Goal: Task Accomplishment & Management: Complete application form

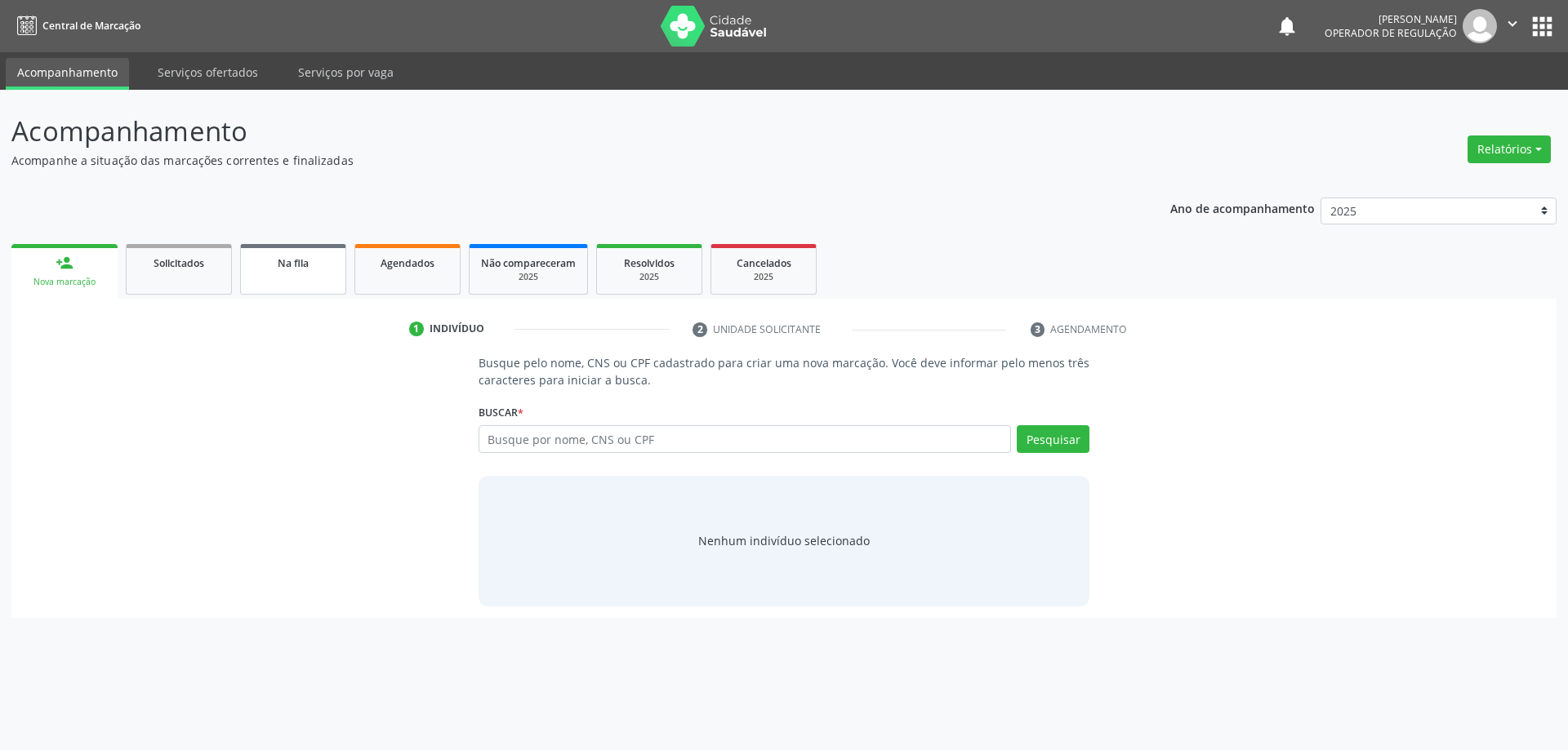
click at [287, 271] on link "Na fila" at bounding box center [293, 269] width 106 height 50
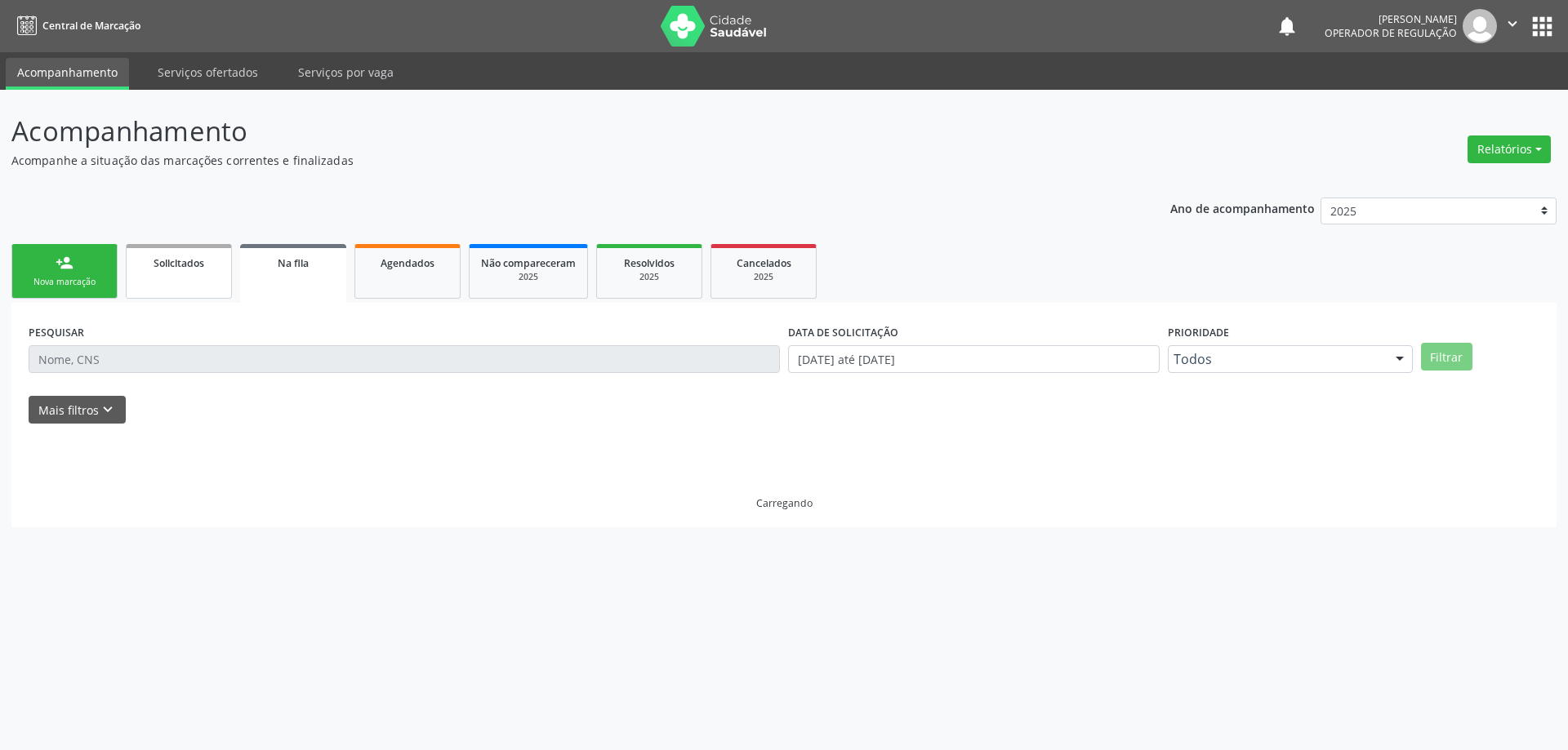
click at [210, 278] on link "Solicitados" at bounding box center [179, 272] width 106 height 55
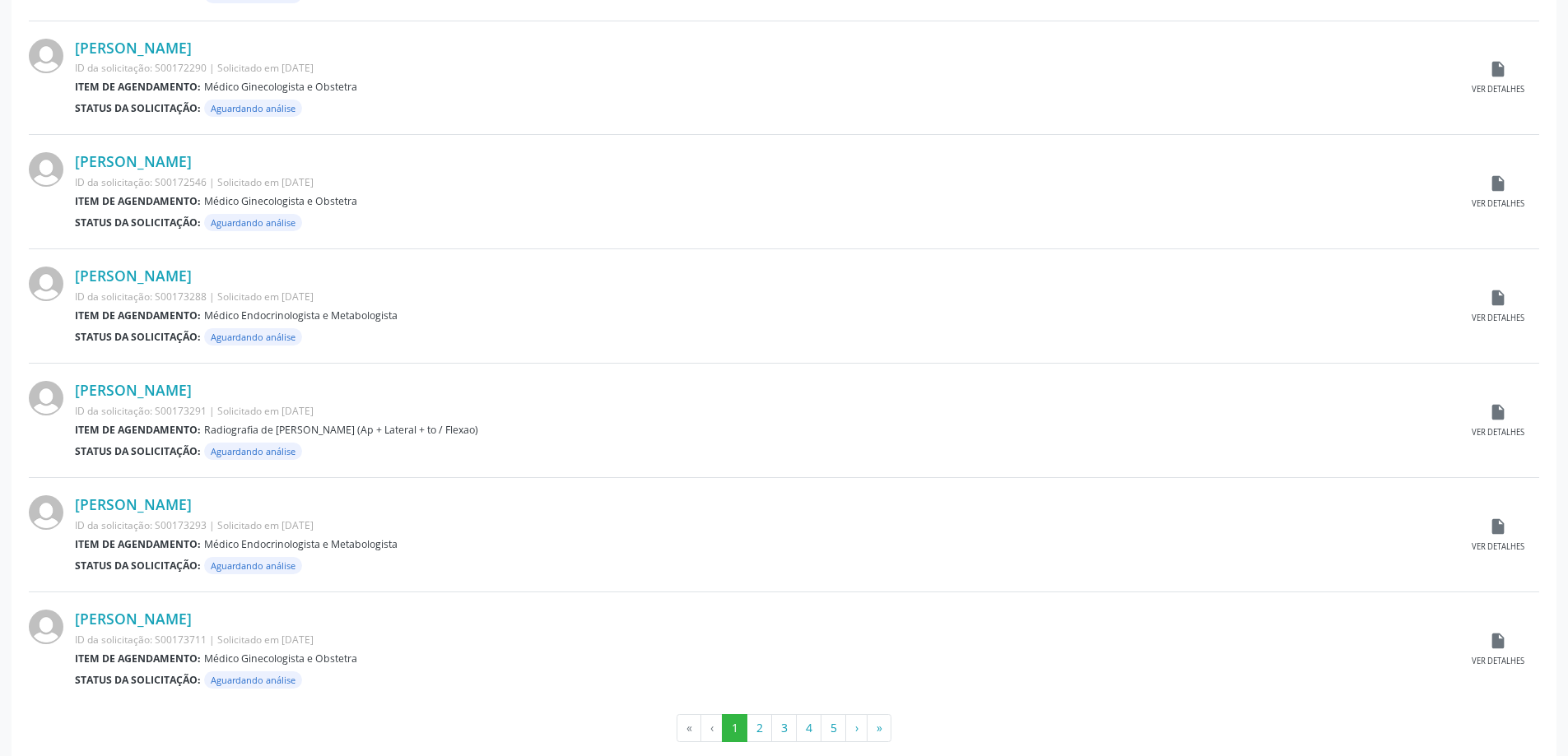
scroll to position [1474, 0]
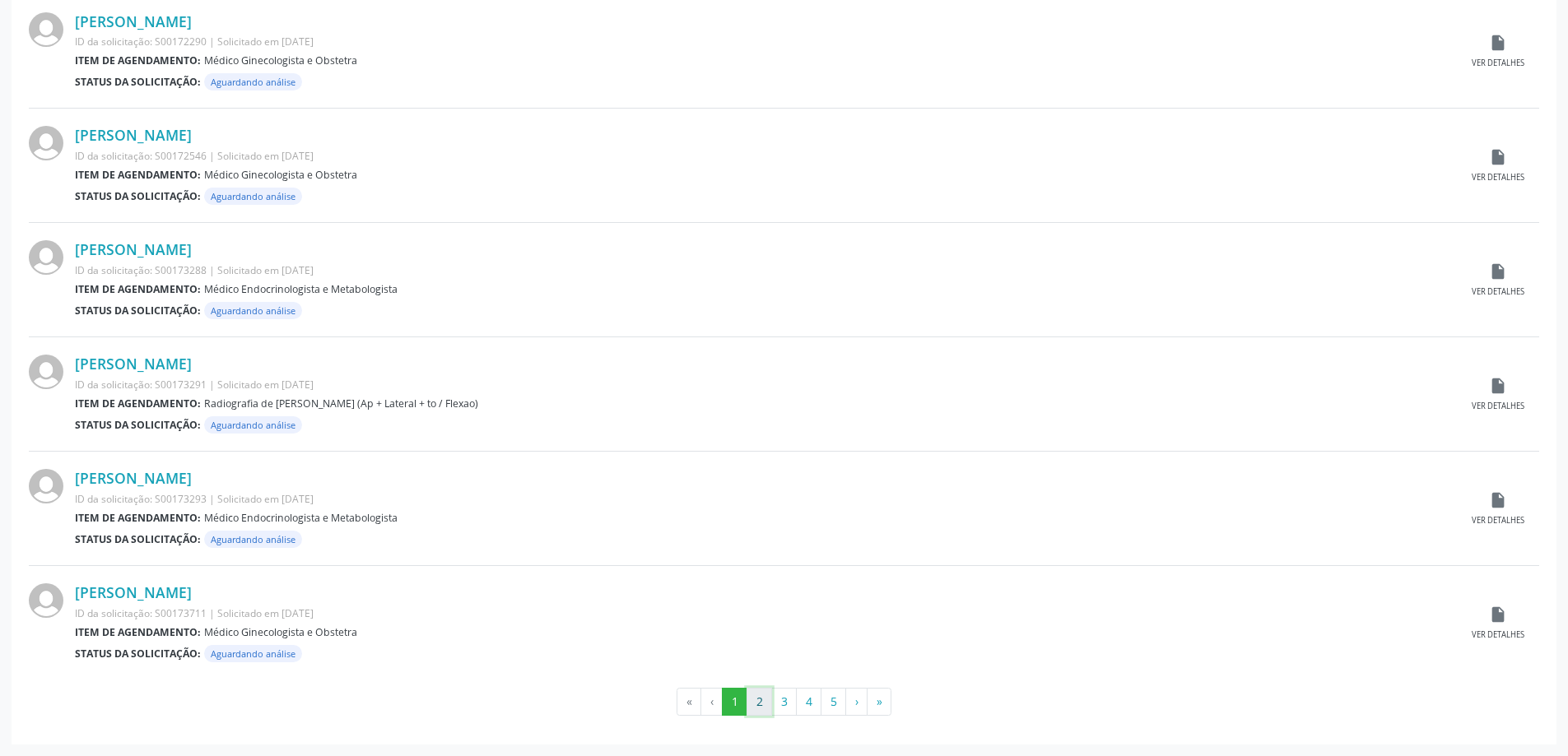
click at [764, 702] on button "2" at bounding box center [759, 702] width 26 height 28
click at [777, 695] on button "3" at bounding box center [784, 702] width 26 height 28
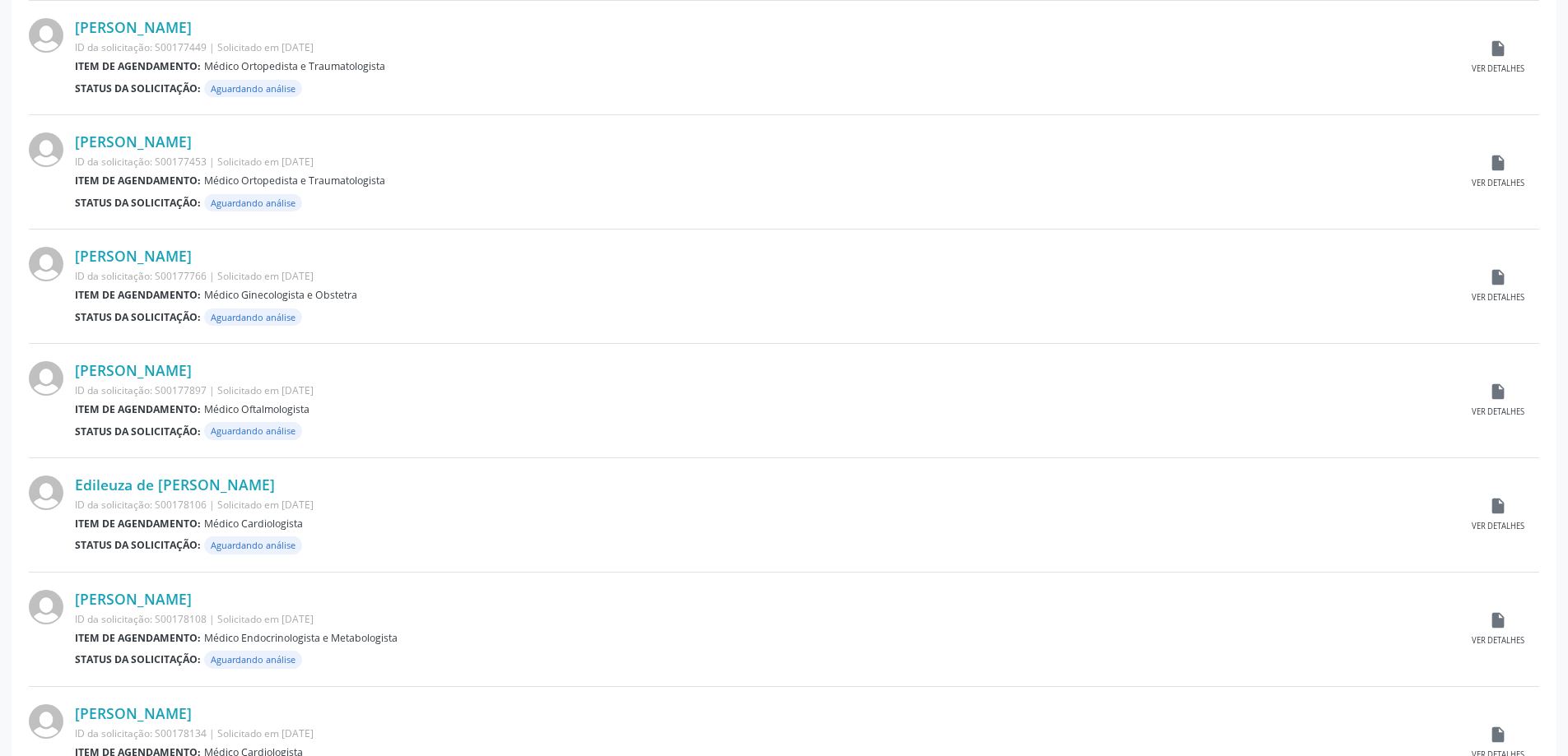
scroll to position [576, 0]
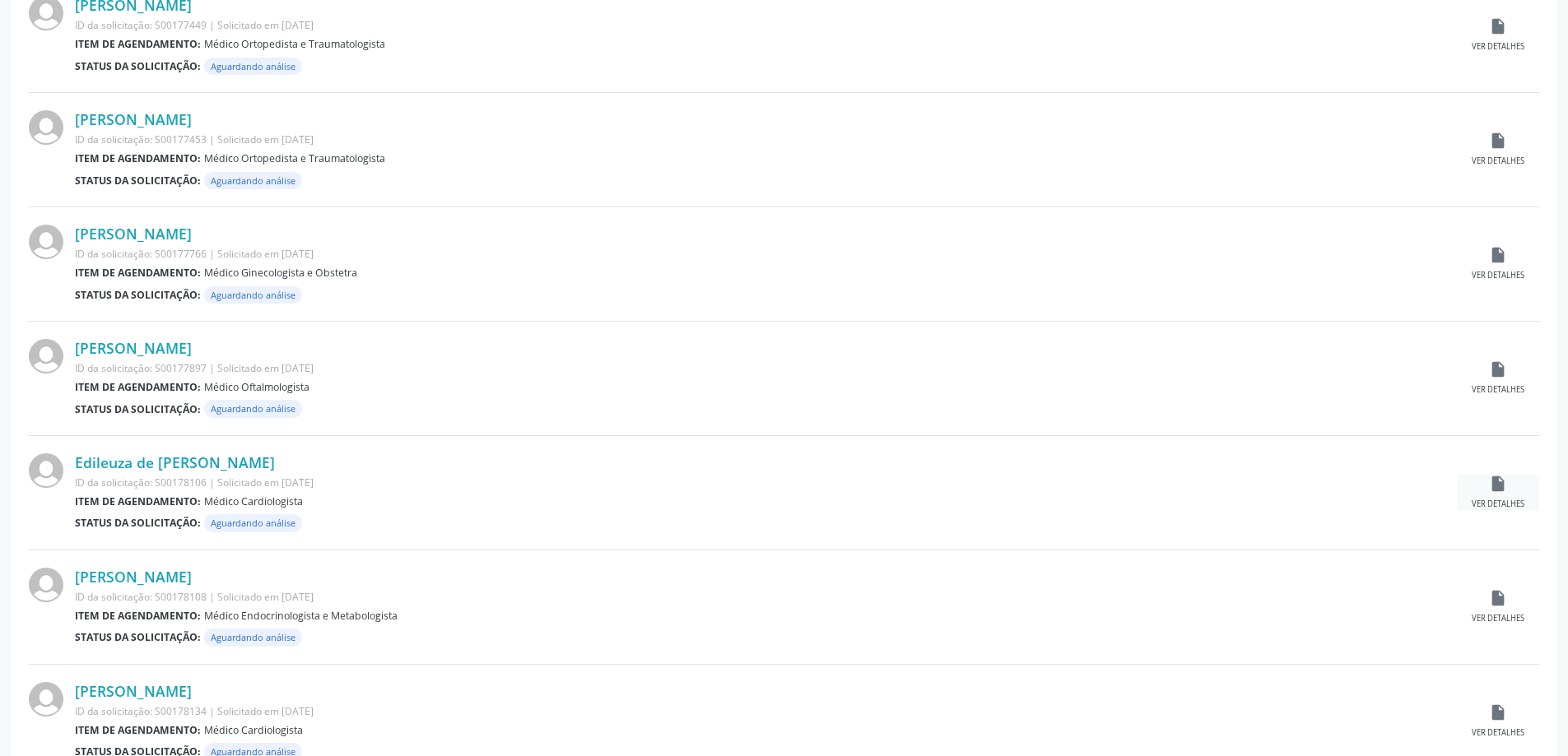
click at [1485, 501] on div "Ver detalhes" at bounding box center [1497, 505] width 53 height 12
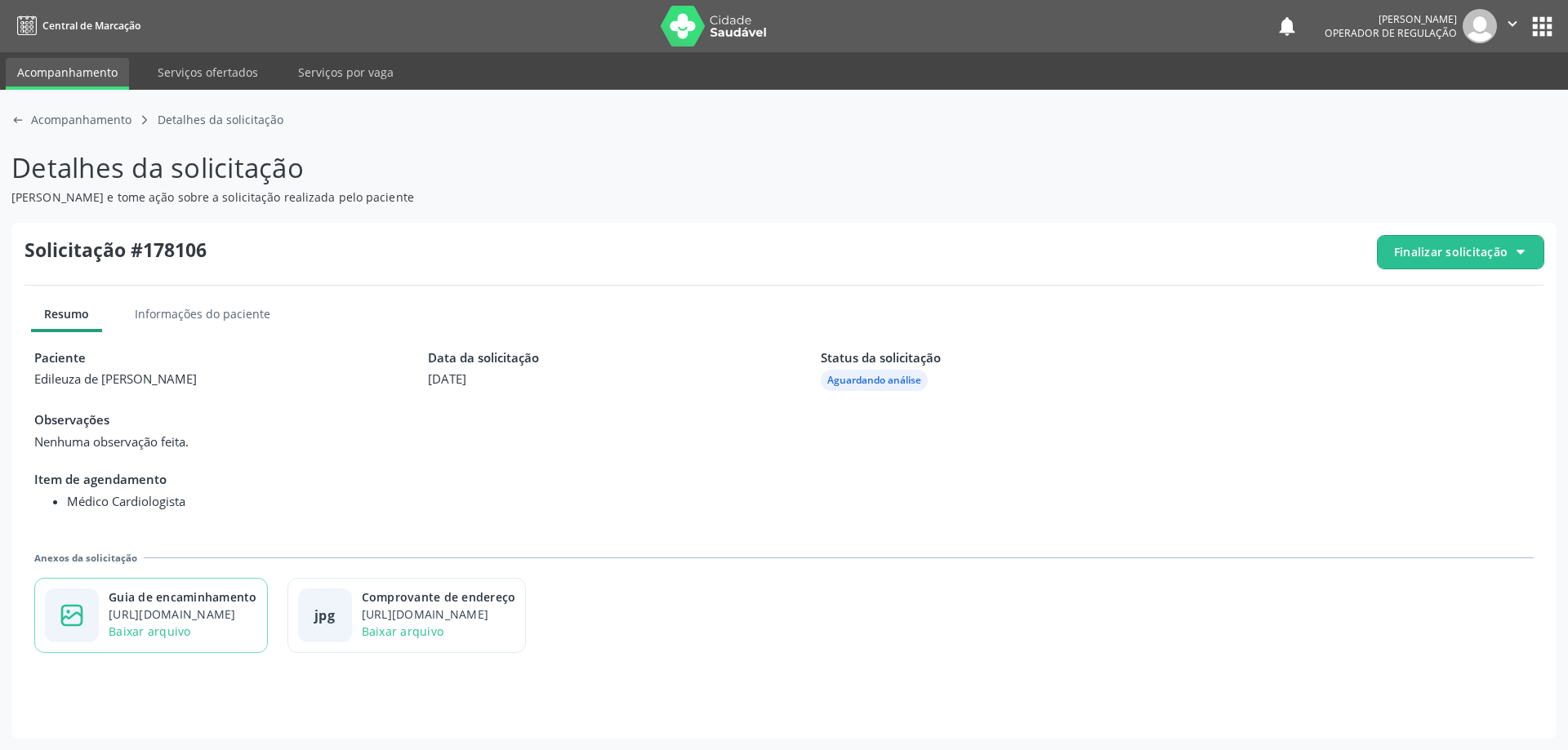
click at [76, 618] on icon "image-outline icon" at bounding box center [72, 616] width 27 height 26
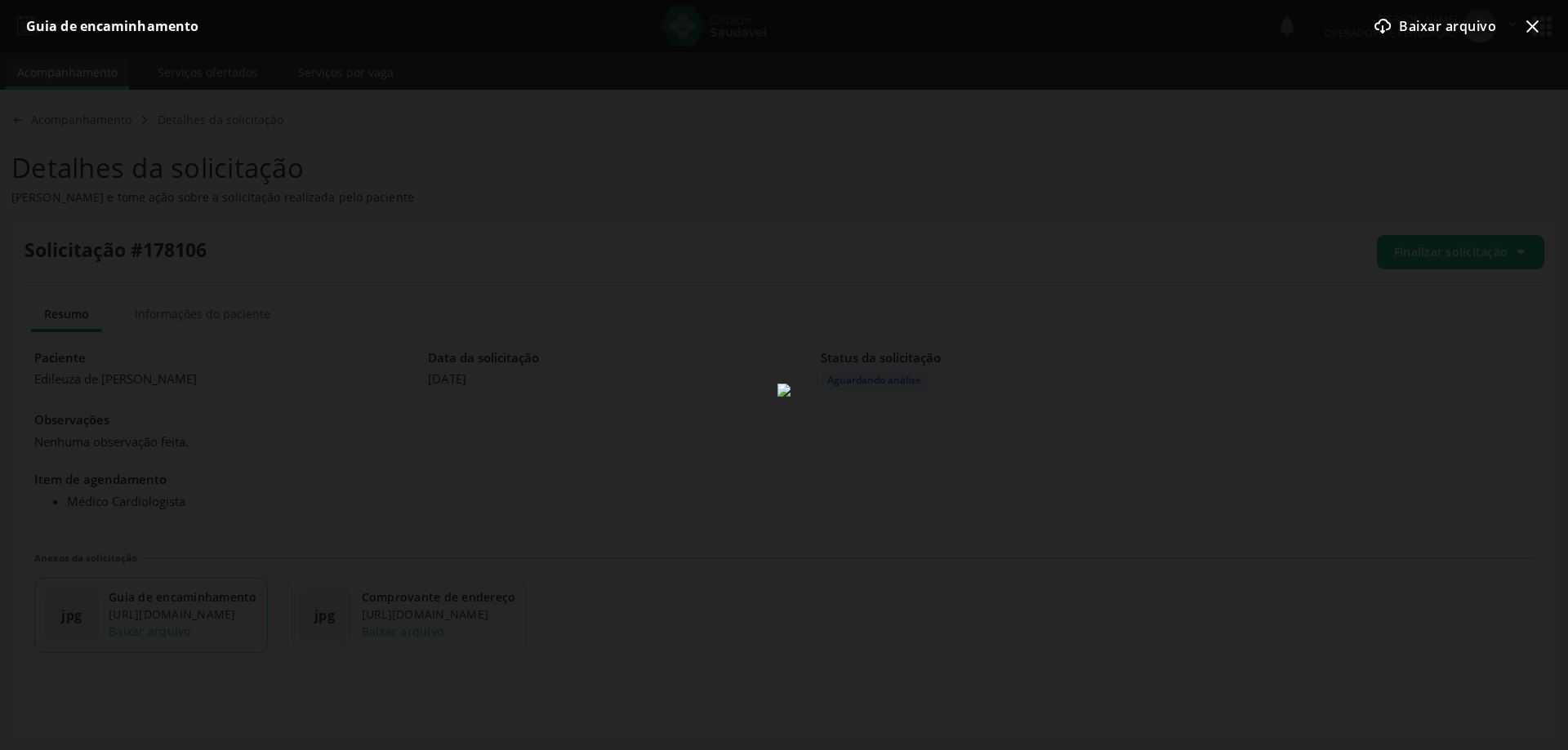
click at [1536, 28] on icon "x-outline icon" at bounding box center [1532, 26] width 20 height 20
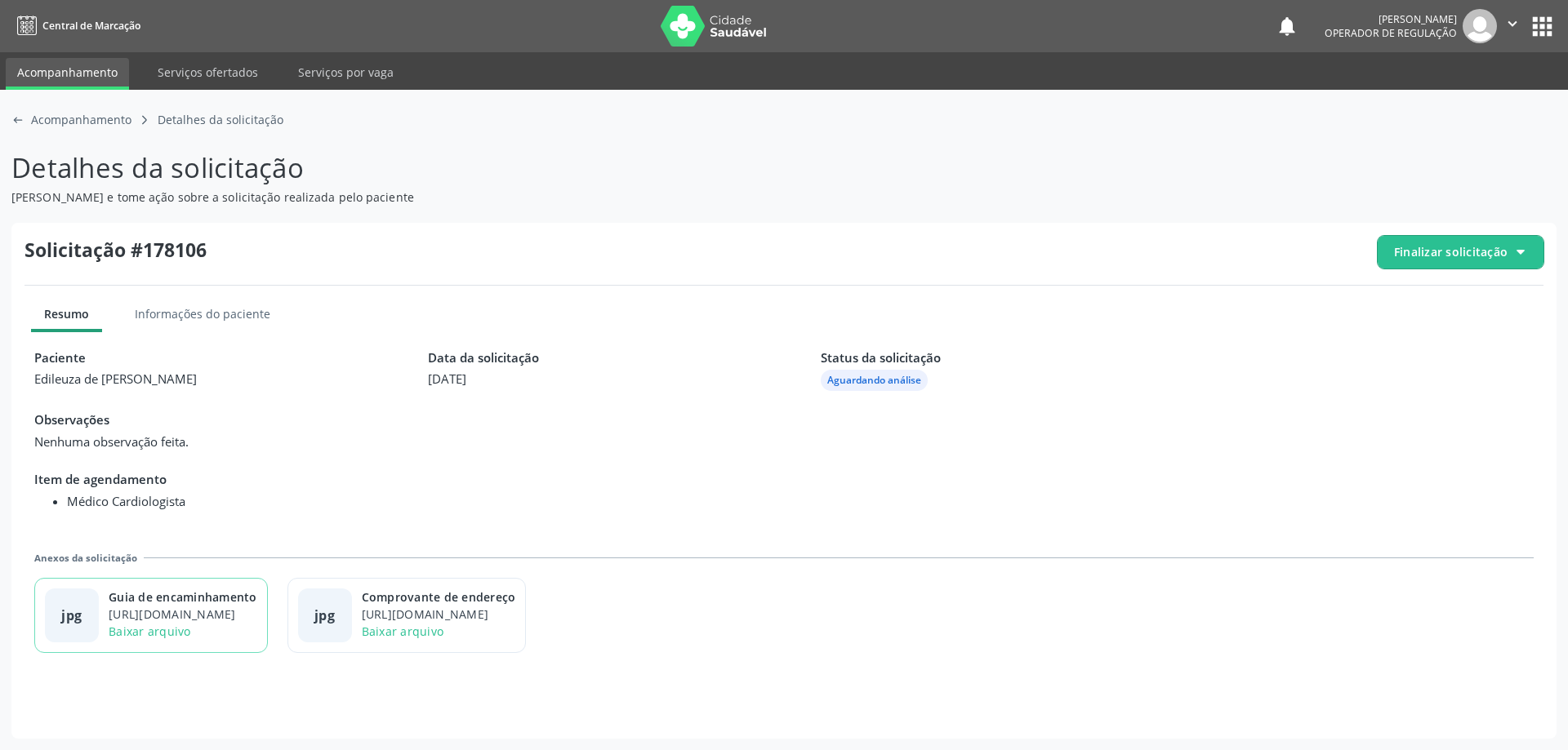
click at [1436, 250] on span "Finalizar solicitação" at bounding box center [1450, 252] width 113 height 17
click at [1442, 349] on span "Deferir solicitação" at bounding box center [1470, 343] width 103 height 24
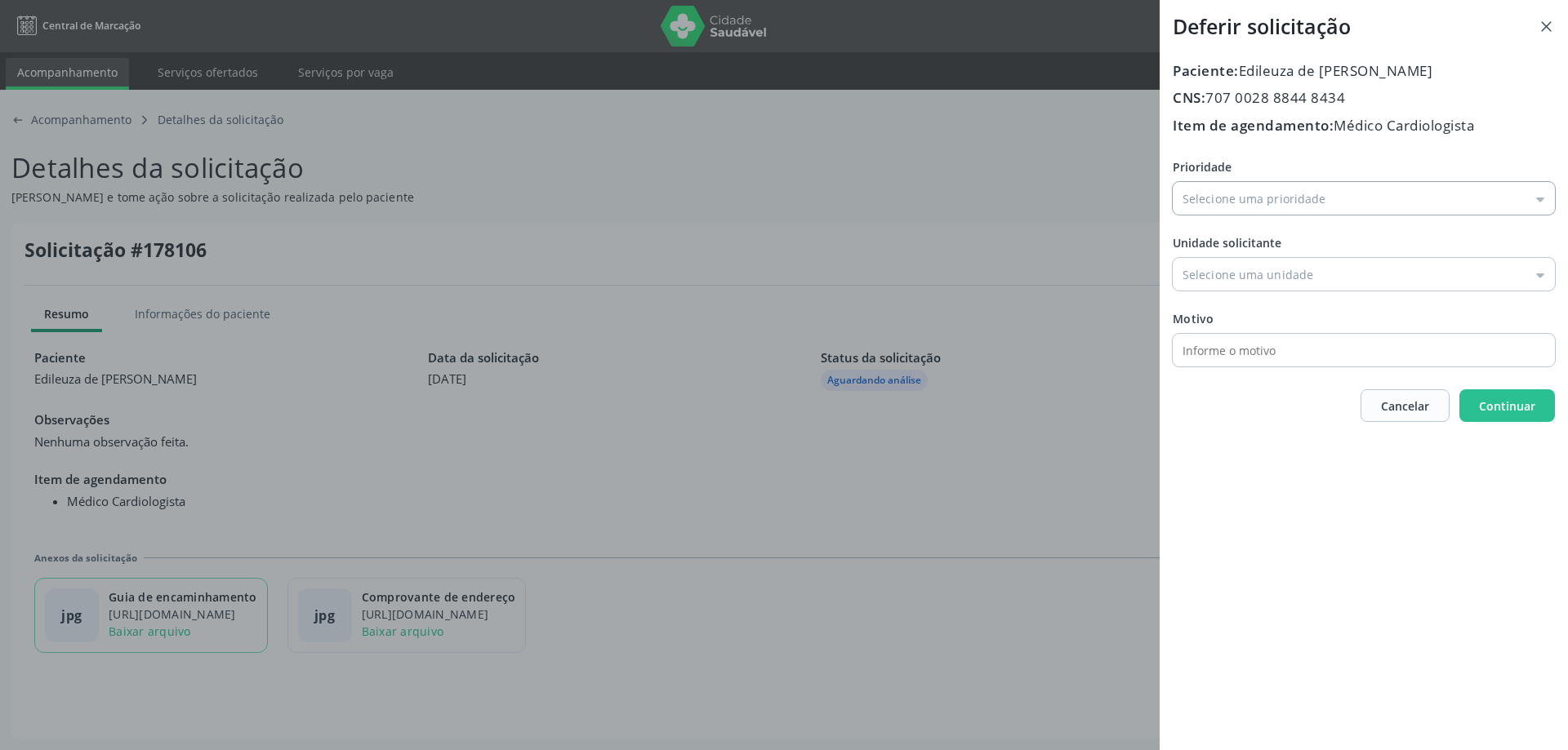
click at [1541, 200] on input "Prioridade" at bounding box center [1364, 198] width 383 height 32
type input "Baixa Prioridade"
click at [1242, 227] on div "Prioridade Baixa Prioridade Baixa Prioridade Média Prioridade Alta Prioridade U…" at bounding box center [1364, 262] width 383 height 208
click at [1545, 273] on input "Prioridade" at bounding box center [1364, 274] width 383 height 32
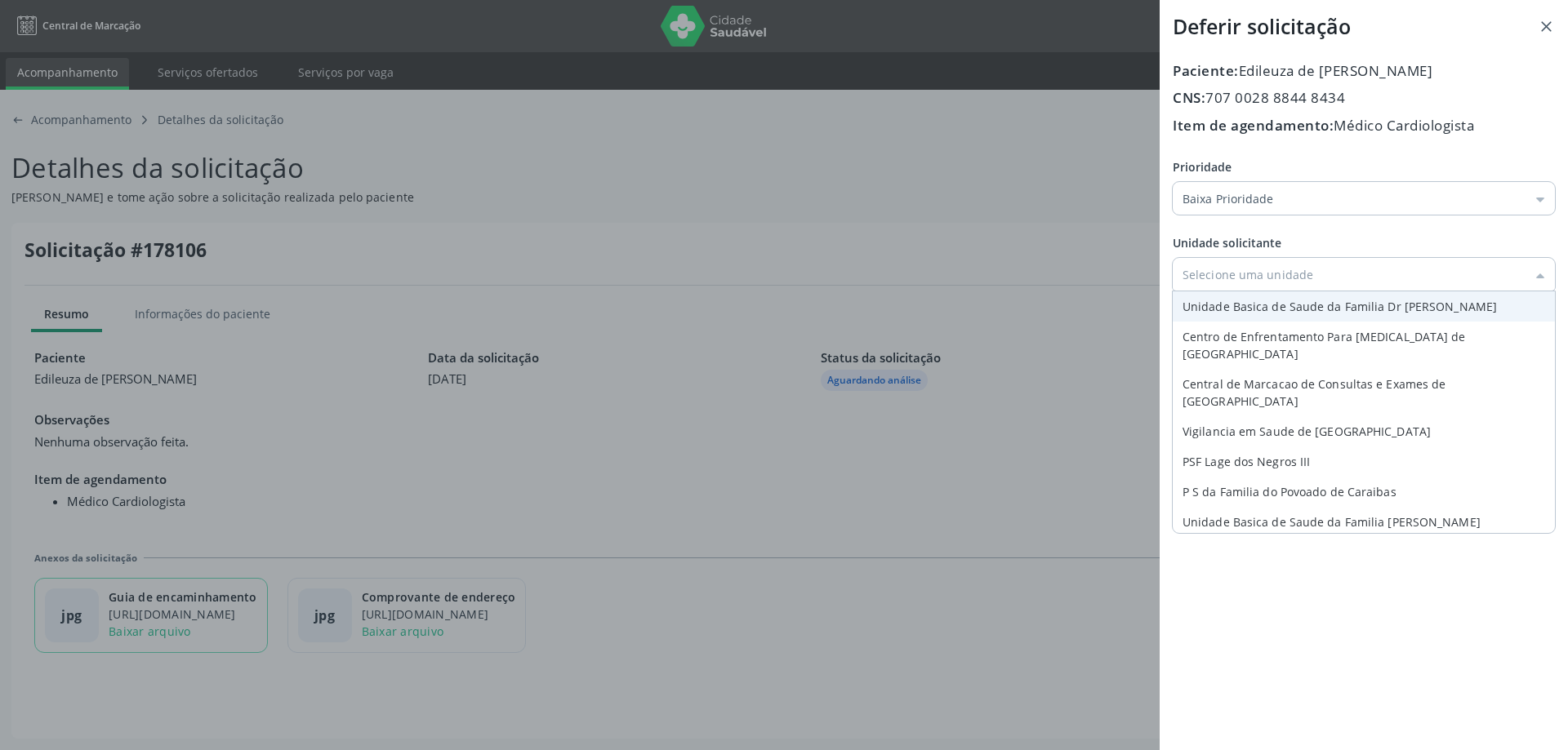
type input "Unidade Basica de Saude da Familia Dr [PERSON_NAME]"
click at [1414, 304] on div "Prioridade Baixa Prioridade Baixa Prioridade Média Prioridade Alta Prioridade U…" at bounding box center [1364, 262] width 383 height 208
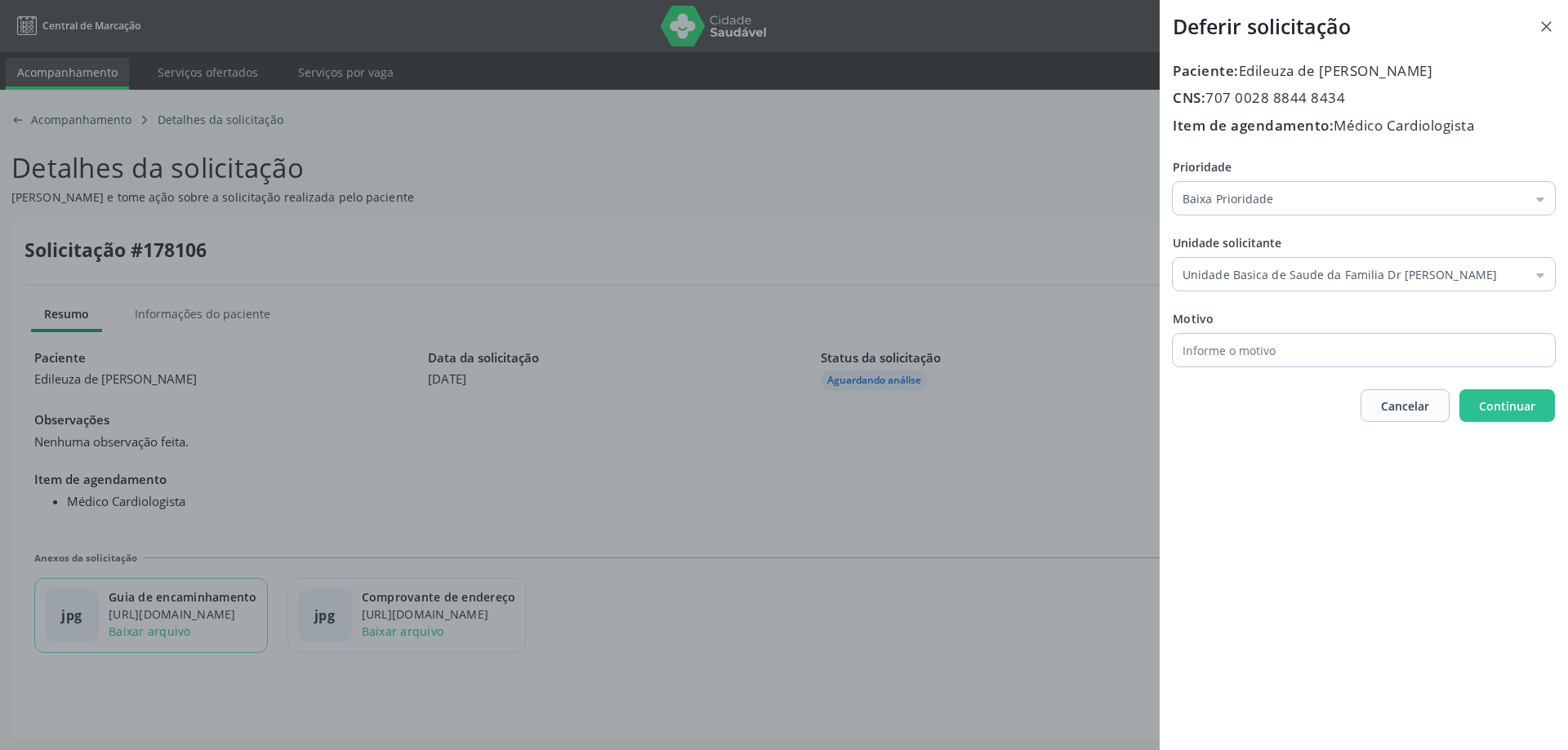
click at [1254, 351] on input "text" at bounding box center [1349, 349] width 354 height 32
click at [1517, 406] on span "Continuar" at bounding box center [1508, 406] width 56 height 16
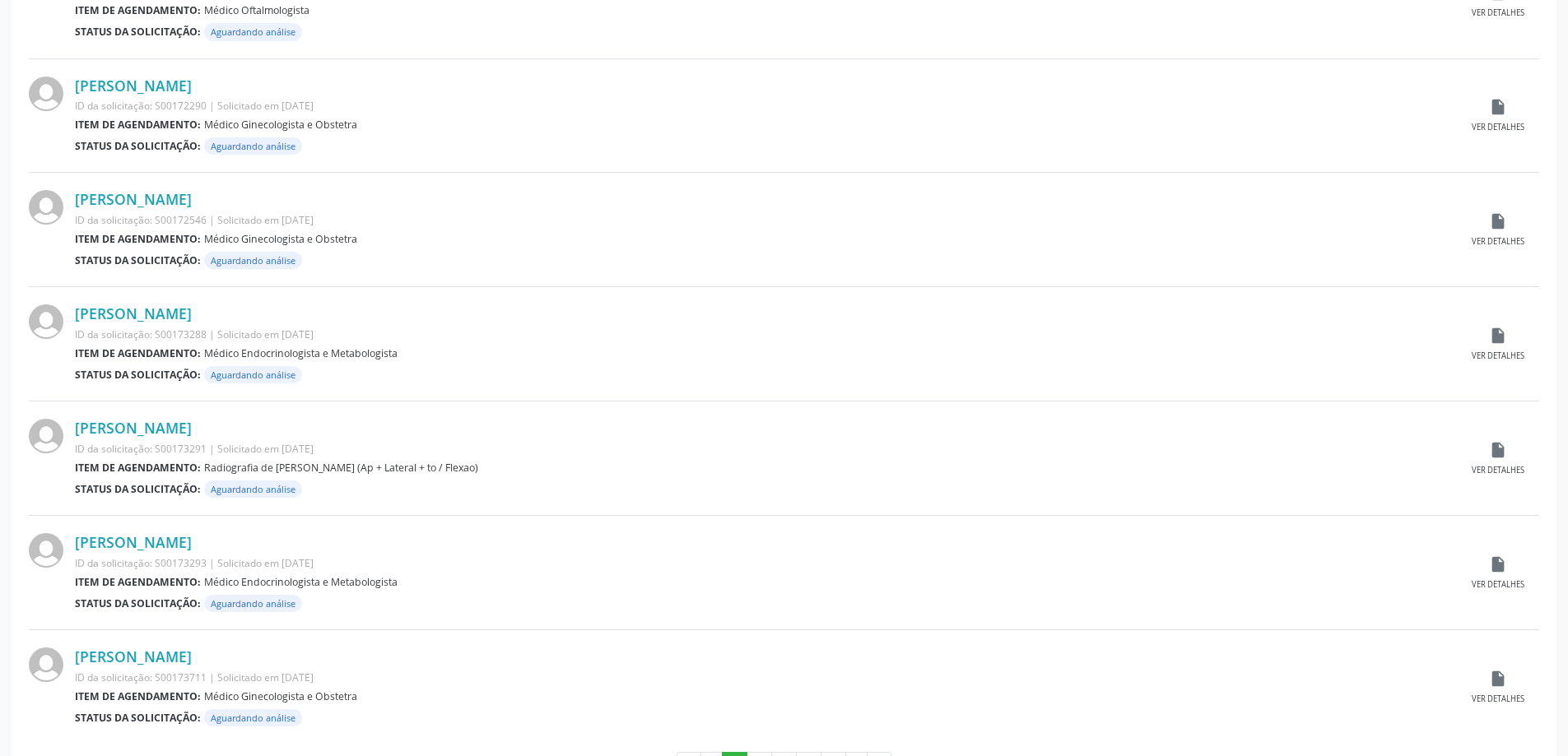
scroll to position [1474, 0]
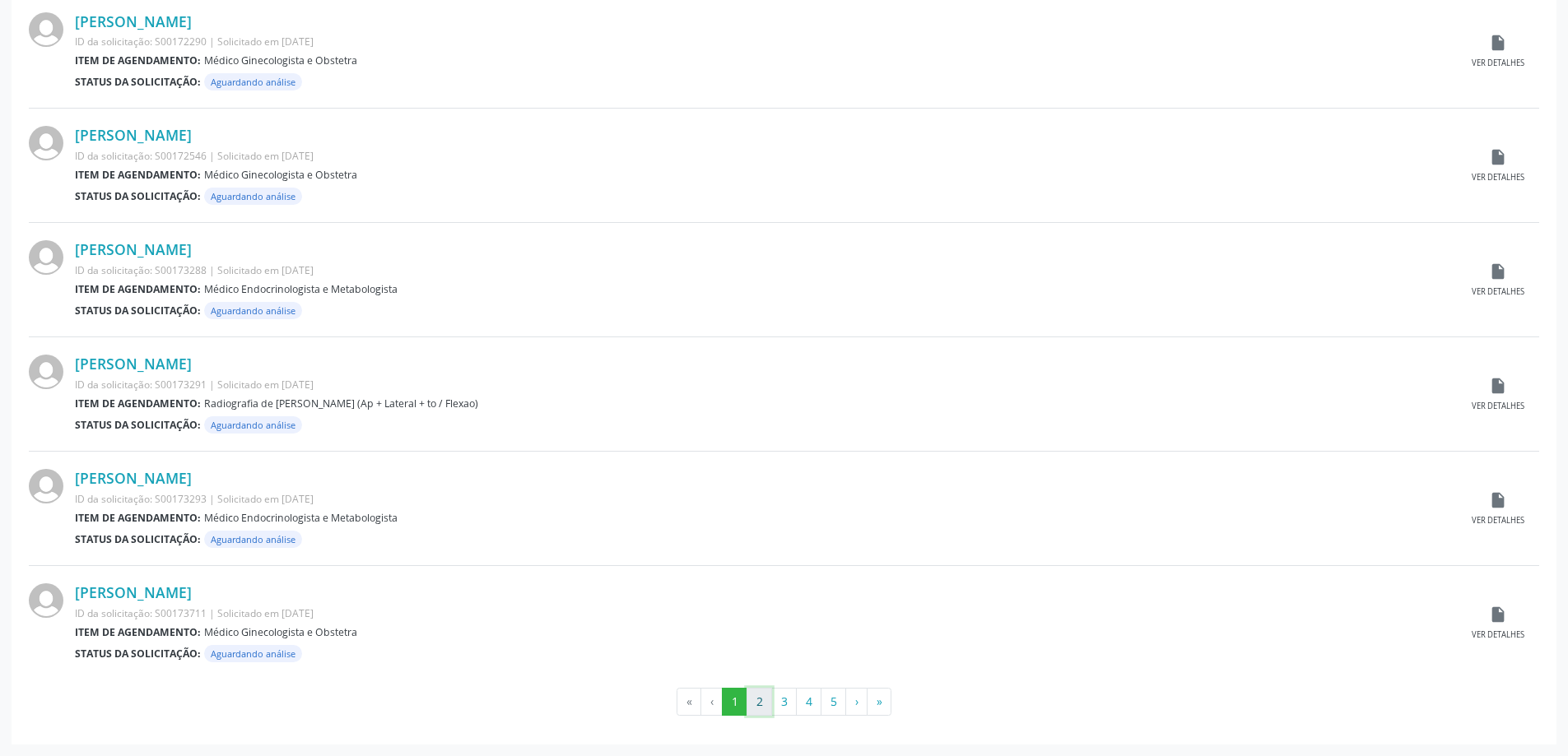
click at [763, 703] on button "2" at bounding box center [759, 702] width 26 height 28
click at [789, 700] on button "3" at bounding box center [784, 702] width 26 height 28
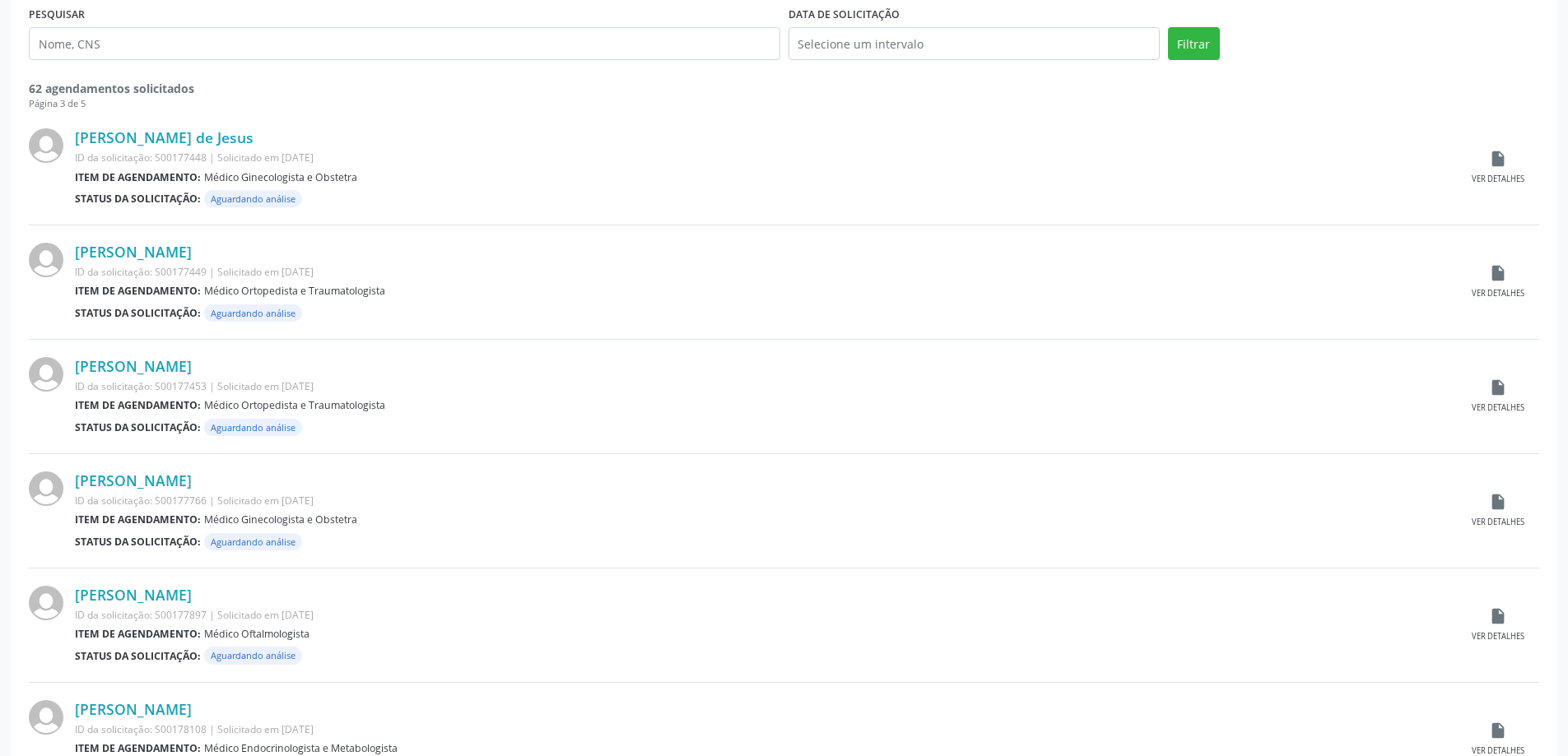
scroll to position [658, 0]
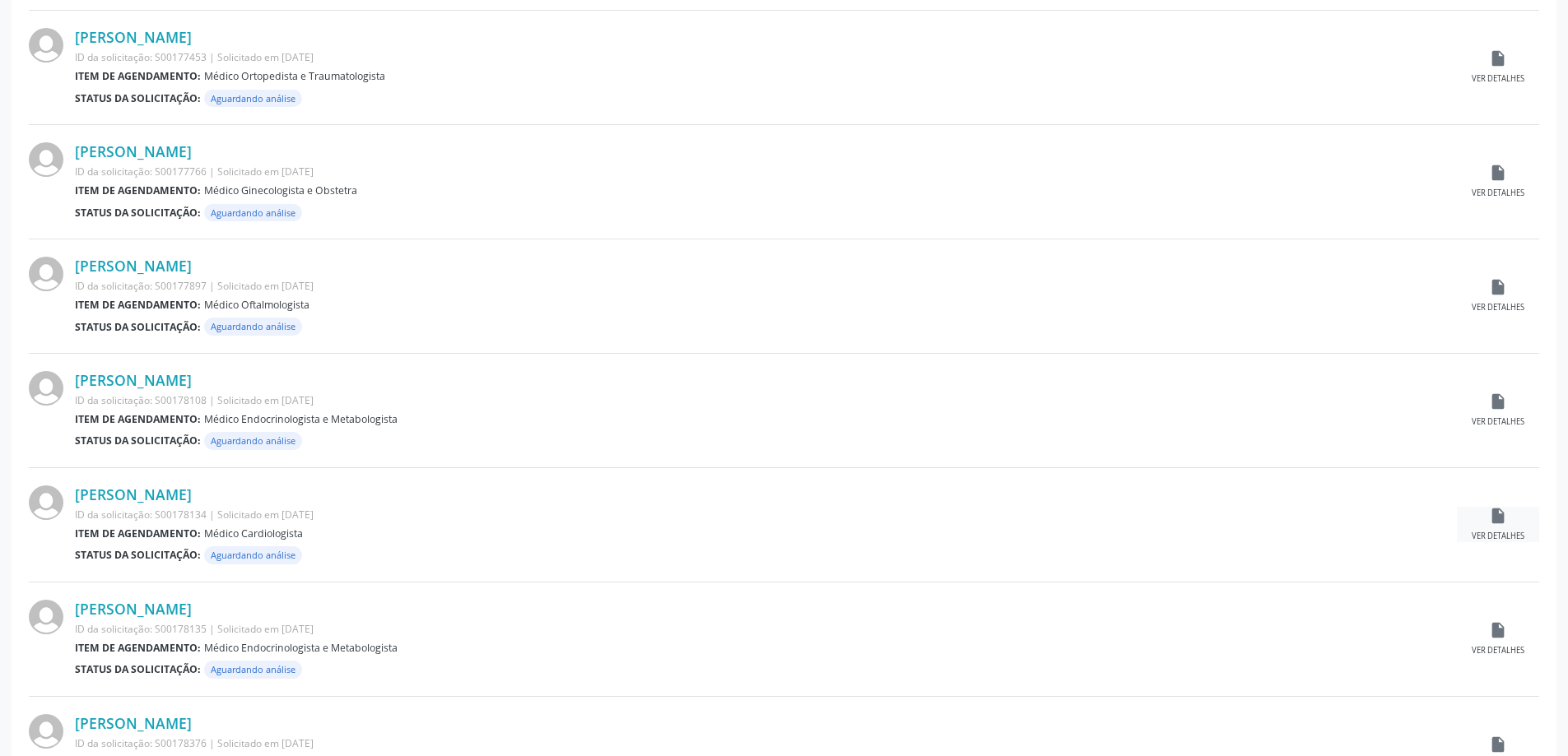
click at [1485, 521] on div "insert_drive_file Ver detalhes" at bounding box center [1497, 524] width 83 height 35
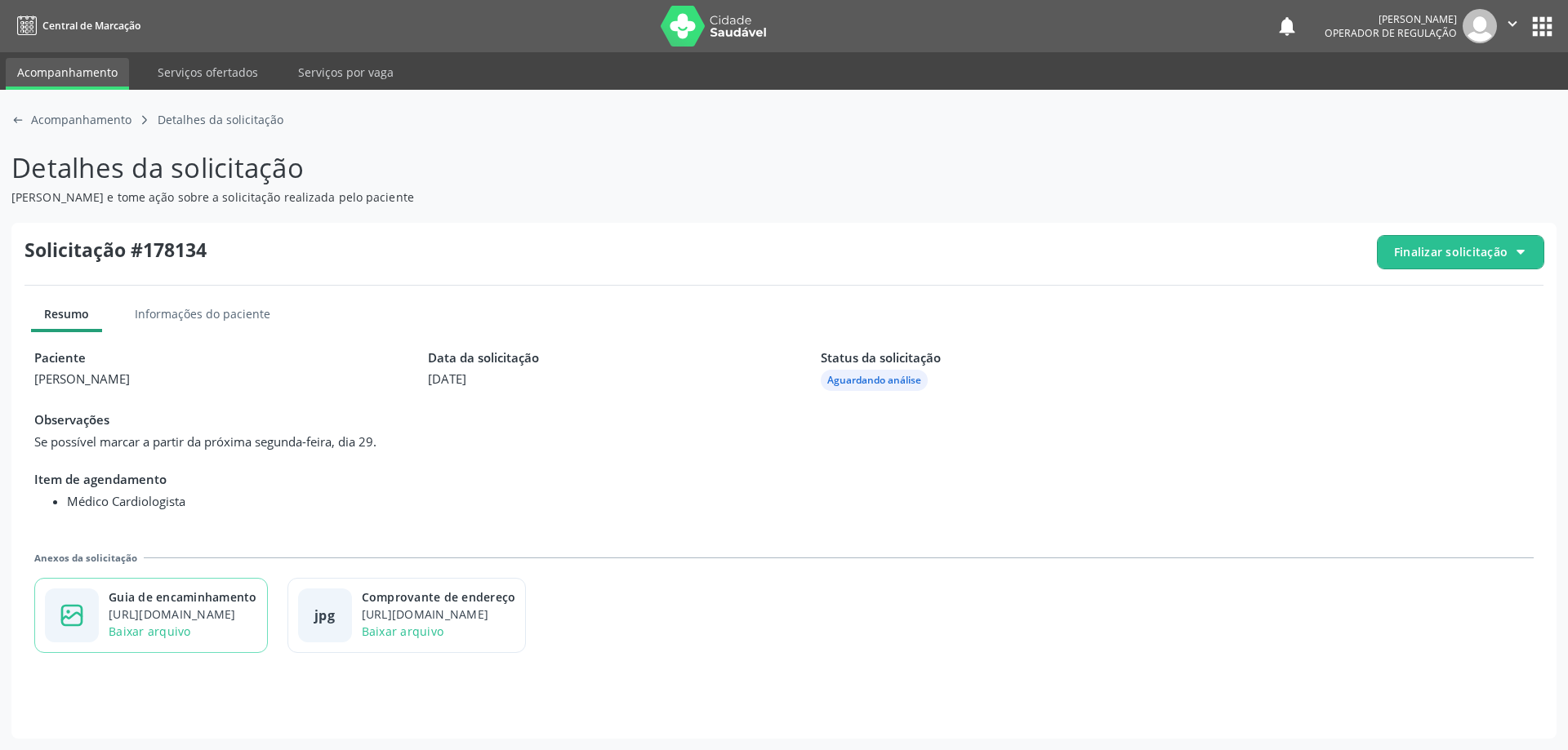
click at [171, 599] on div "Guia de encaminhamento" at bounding box center [182, 597] width 148 height 17
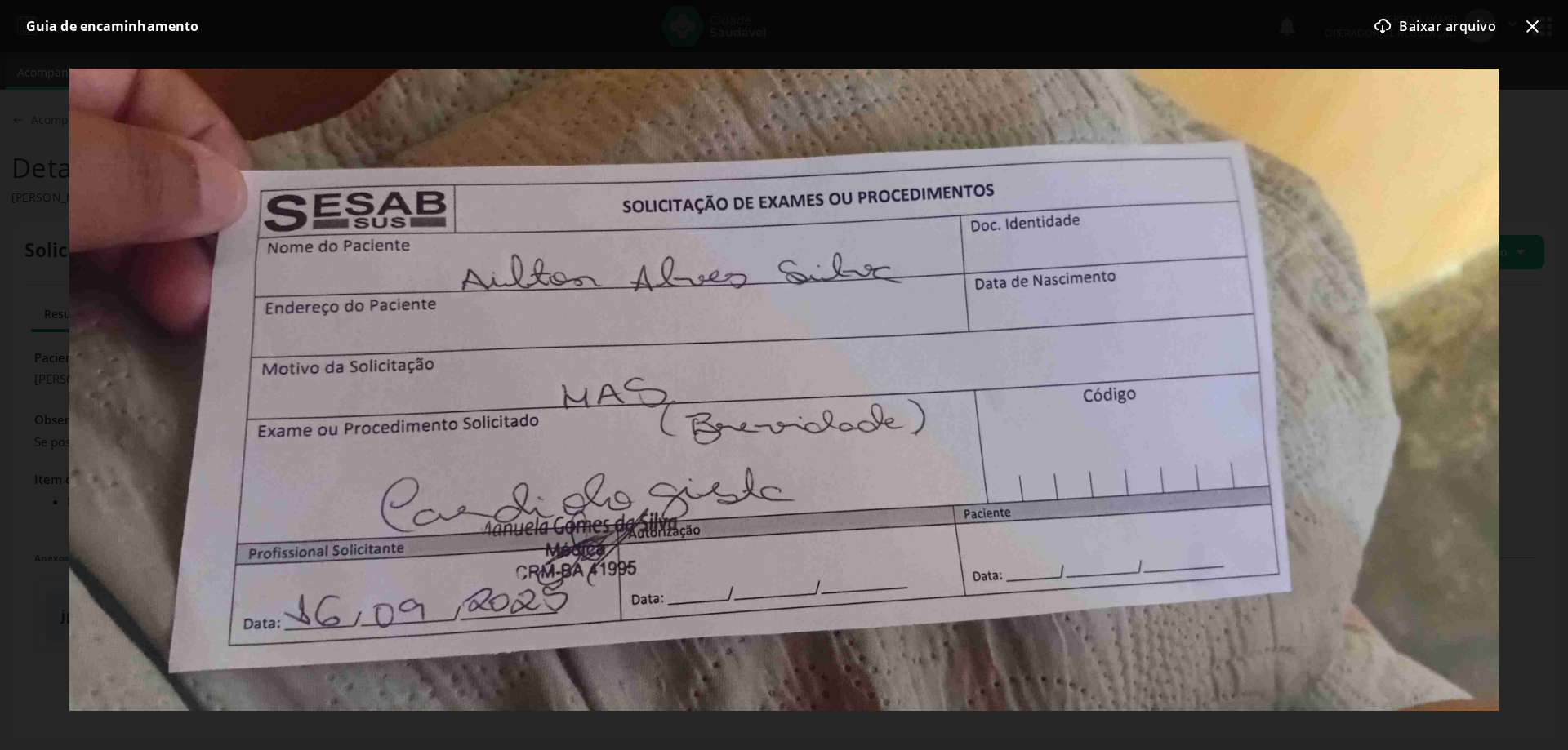
click at [1535, 20] on icon "x-outline icon" at bounding box center [1532, 26] width 20 height 20
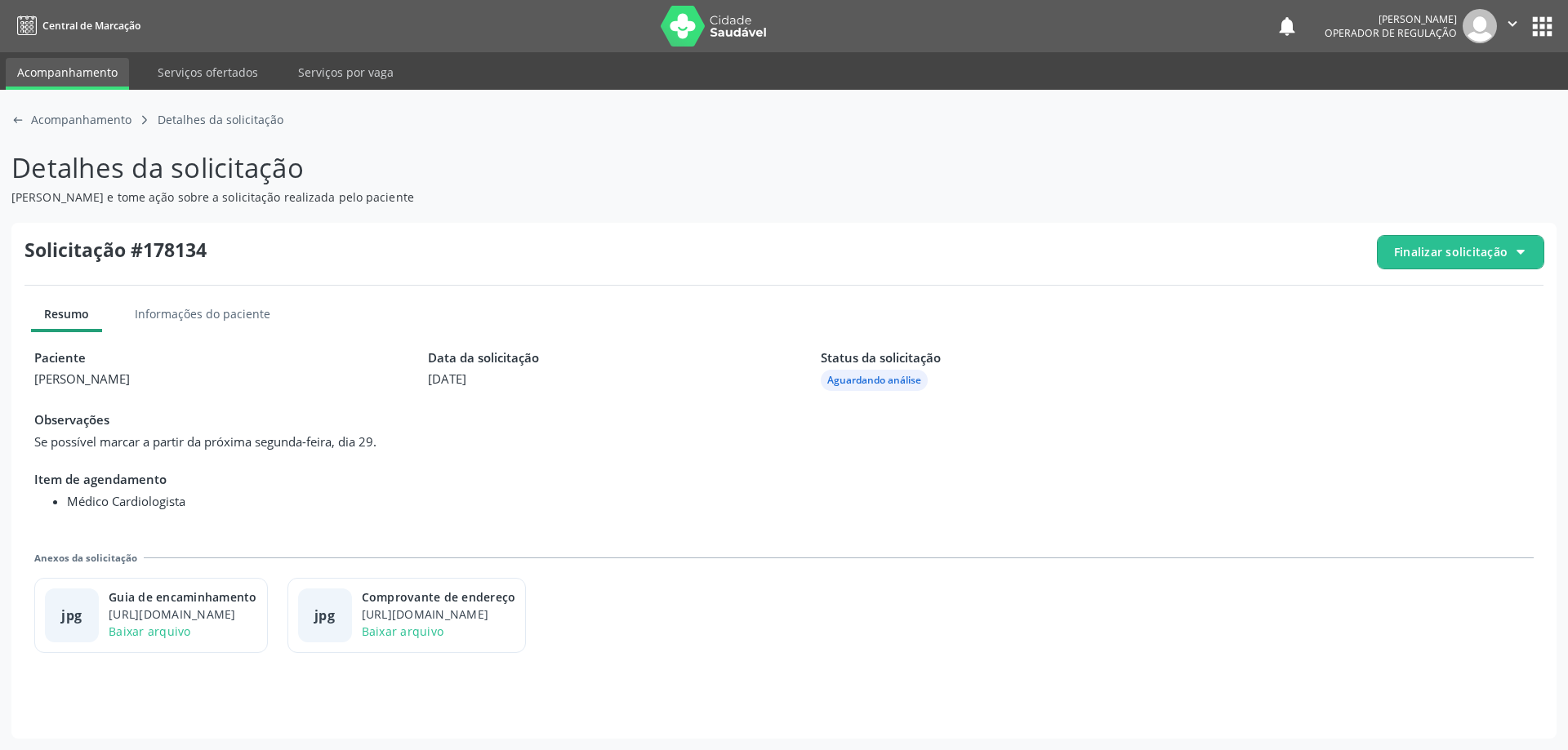
click at [1441, 246] on span "Finalizar solicitação" at bounding box center [1450, 252] width 113 height 17
click at [1458, 339] on span "Deferir solicitação" at bounding box center [1470, 343] width 103 height 24
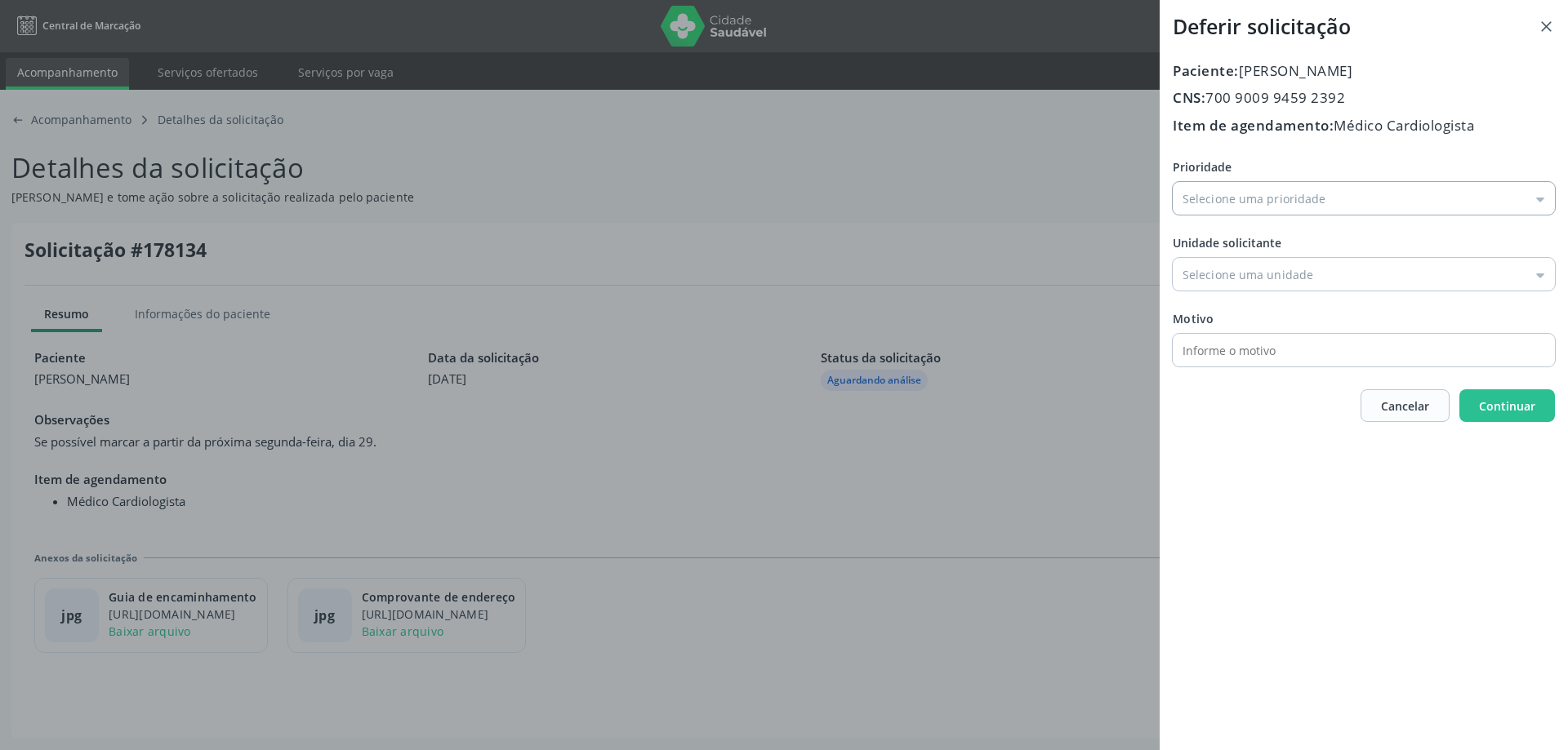
click at [1532, 193] on input "Prioridade" at bounding box center [1364, 198] width 383 height 32
type input "Média Prioridade"
click at [1241, 267] on div "Prioridade Média Prioridade Baixa Prioridade Média Prioridade Alta Prioridade U…" at bounding box center [1364, 262] width 383 height 208
click at [1532, 272] on input "Prioridade" at bounding box center [1364, 274] width 383 height 32
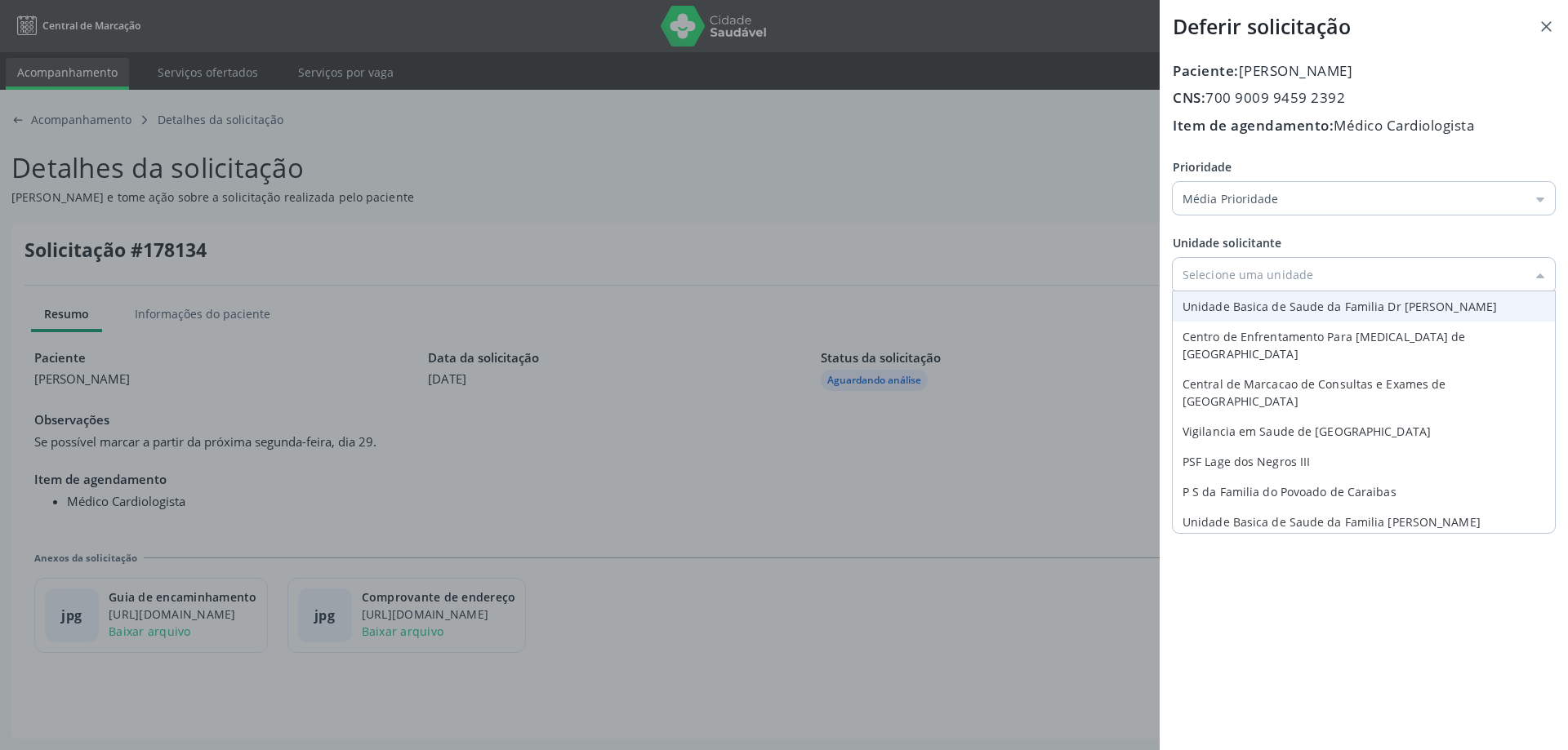
type input "Unidade Basica de Saude da Familia Dr [PERSON_NAME]"
click at [1445, 298] on div "Prioridade Média Prioridade Baixa Prioridade Média Prioridade Alta Prioridade U…" at bounding box center [1364, 262] width 383 height 208
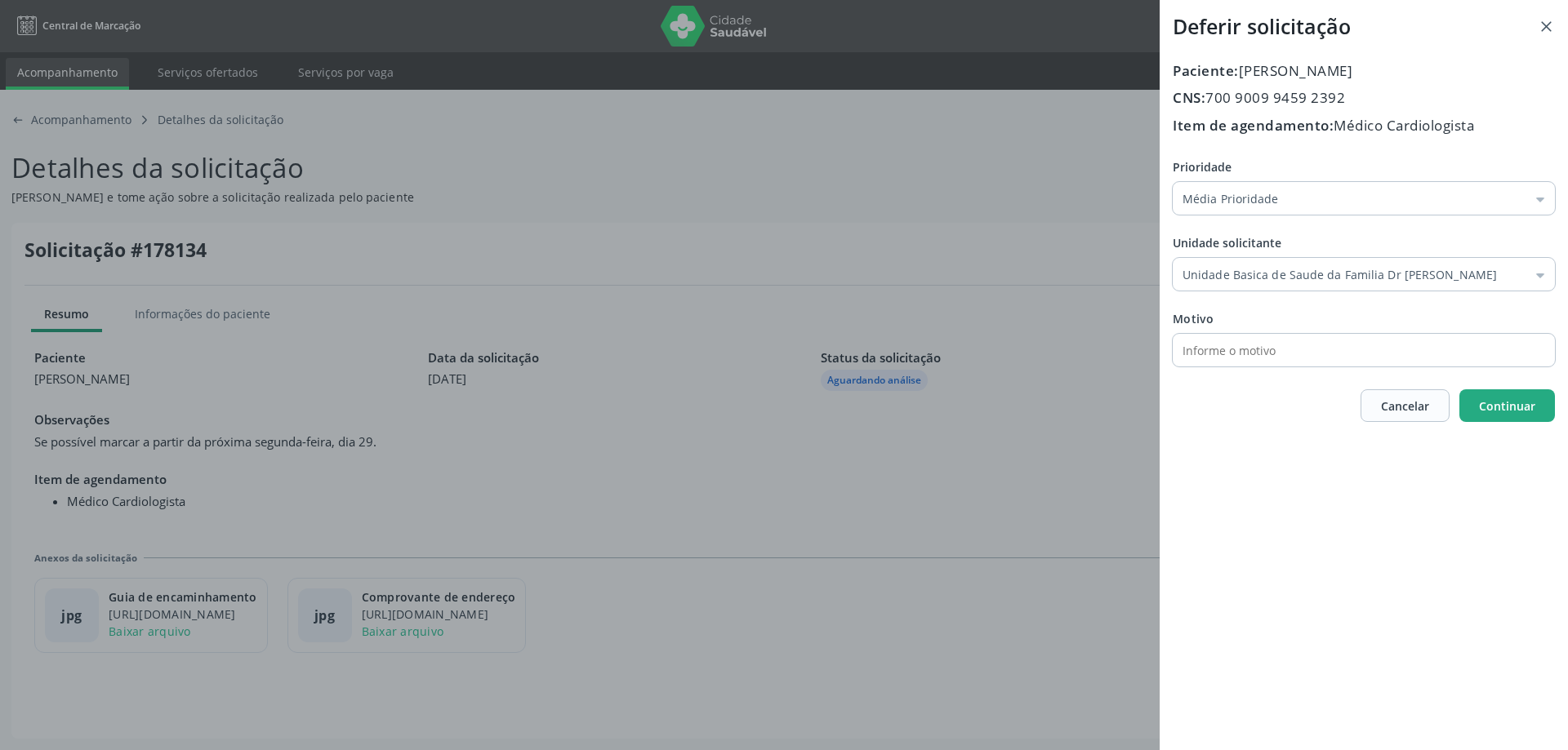
click at [1499, 408] on span "Continuar" at bounding box center [1508, 406] width 56 height 16
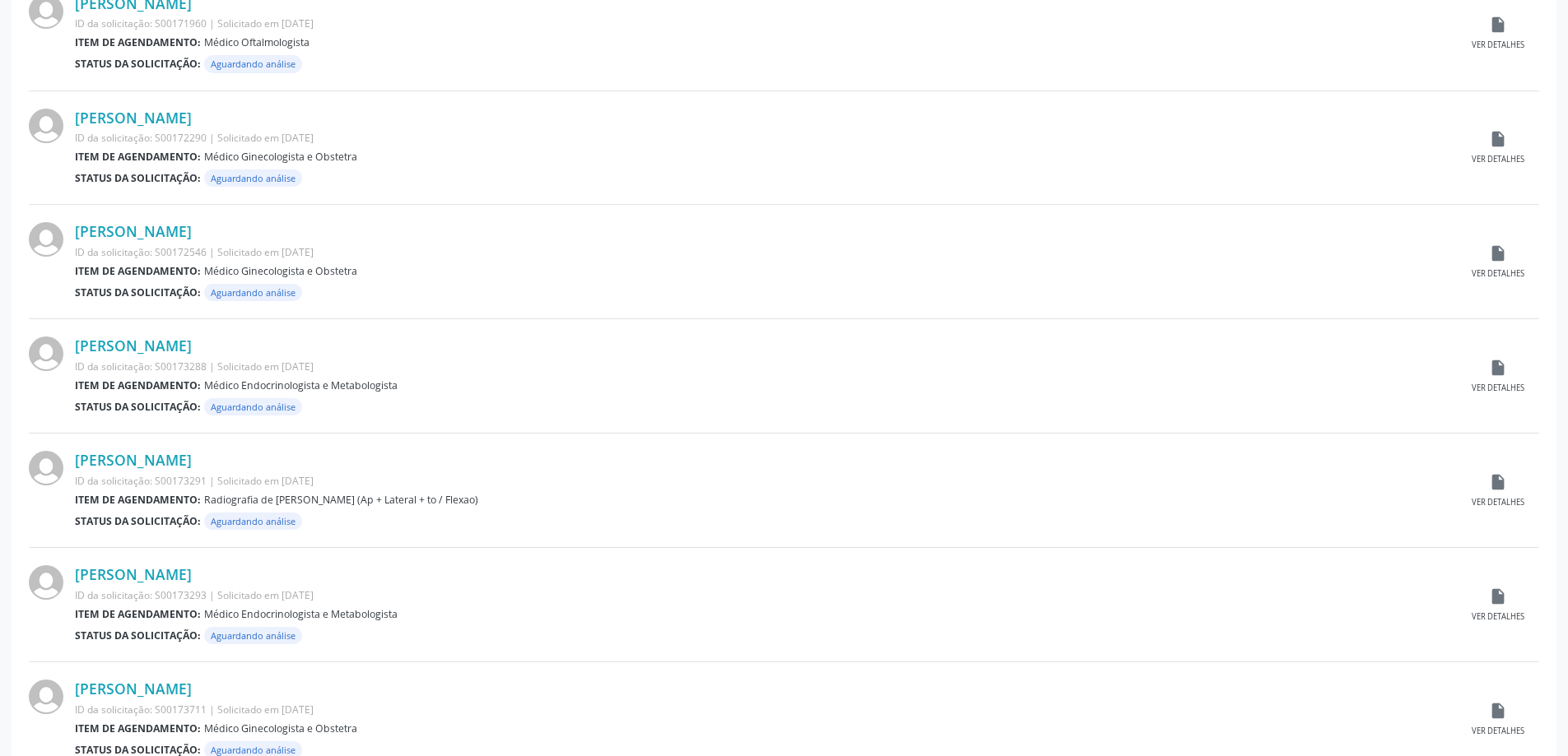
scroll to position [1474, 0]
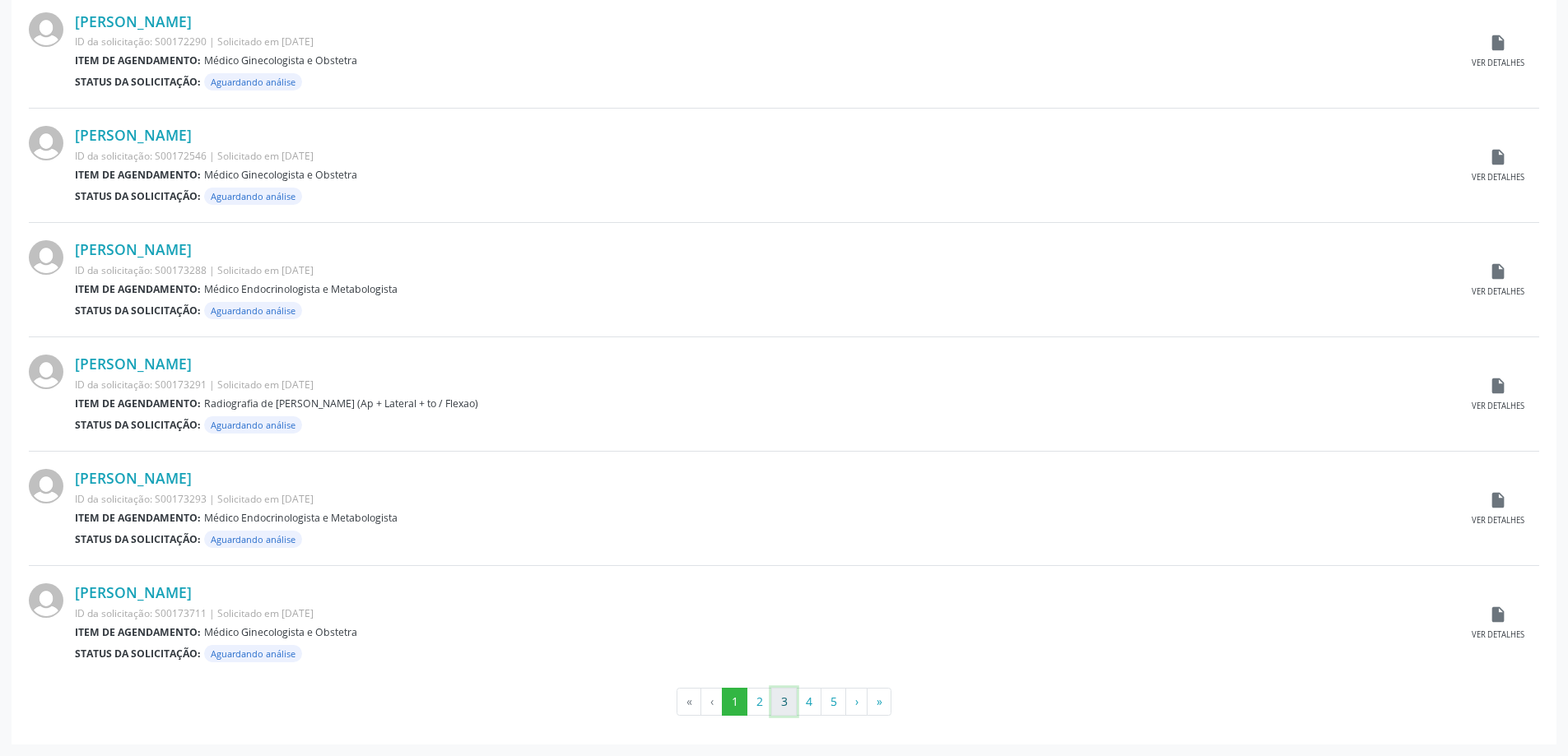
click at [786, 703] on button "3" at bounding box center [784, 702] width 26 height 28
click at [806, 700] on button "4" at bounding box center [809, 702] width 26 height 28
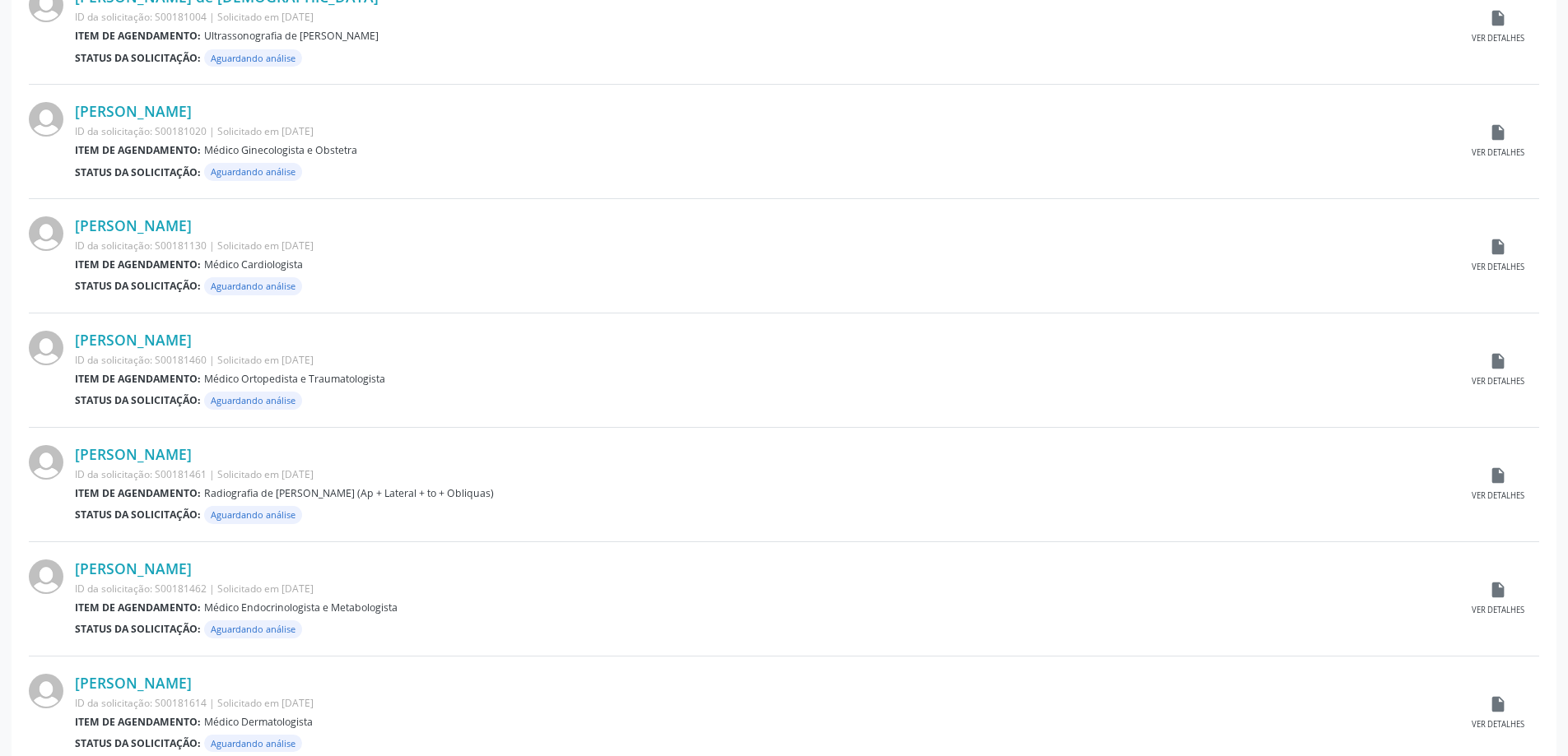
scroll to position [823, 0]
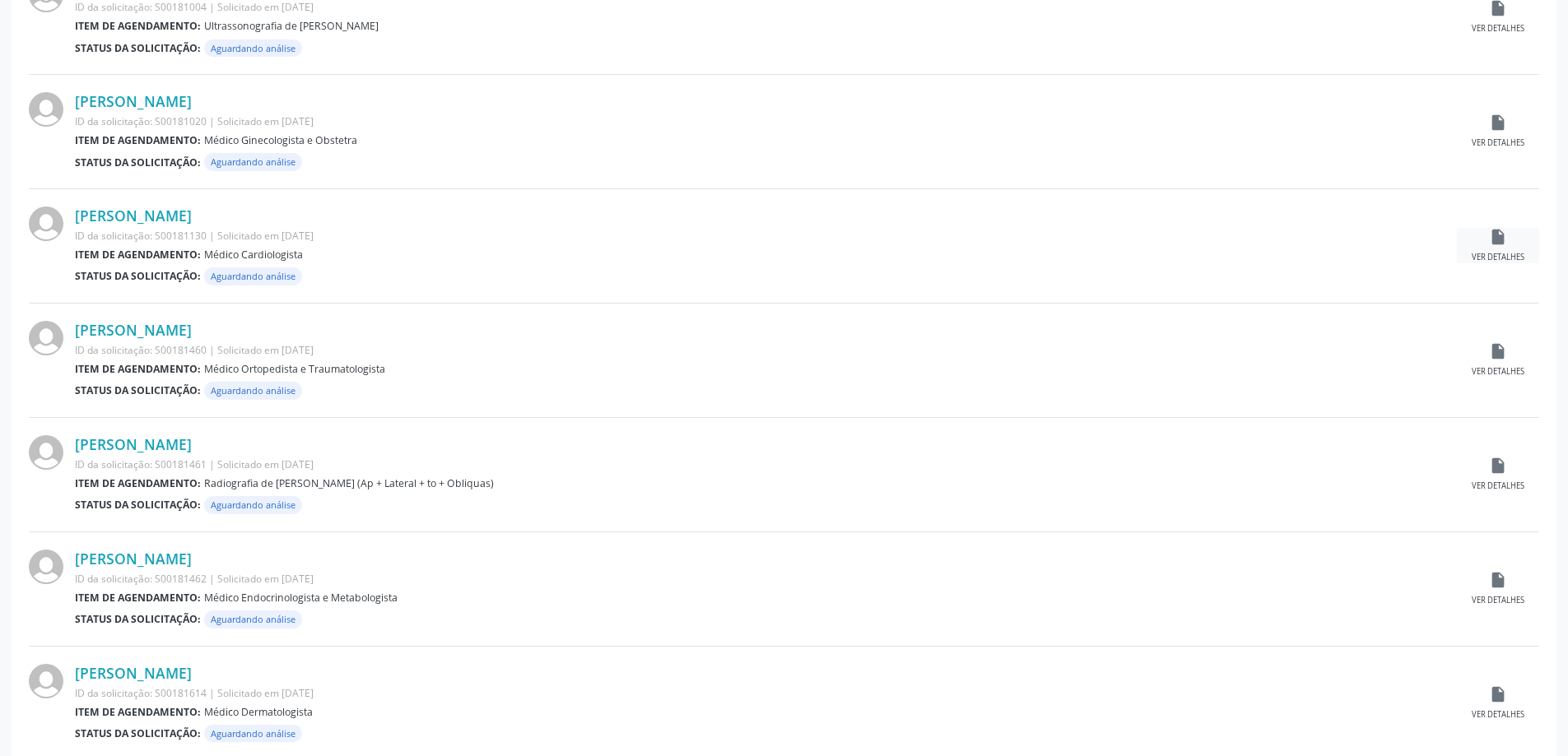
click at [1510, 239] on div "insert_drive_file Ver detalhes" at bounding box center [1497, 245] width 83 height 35
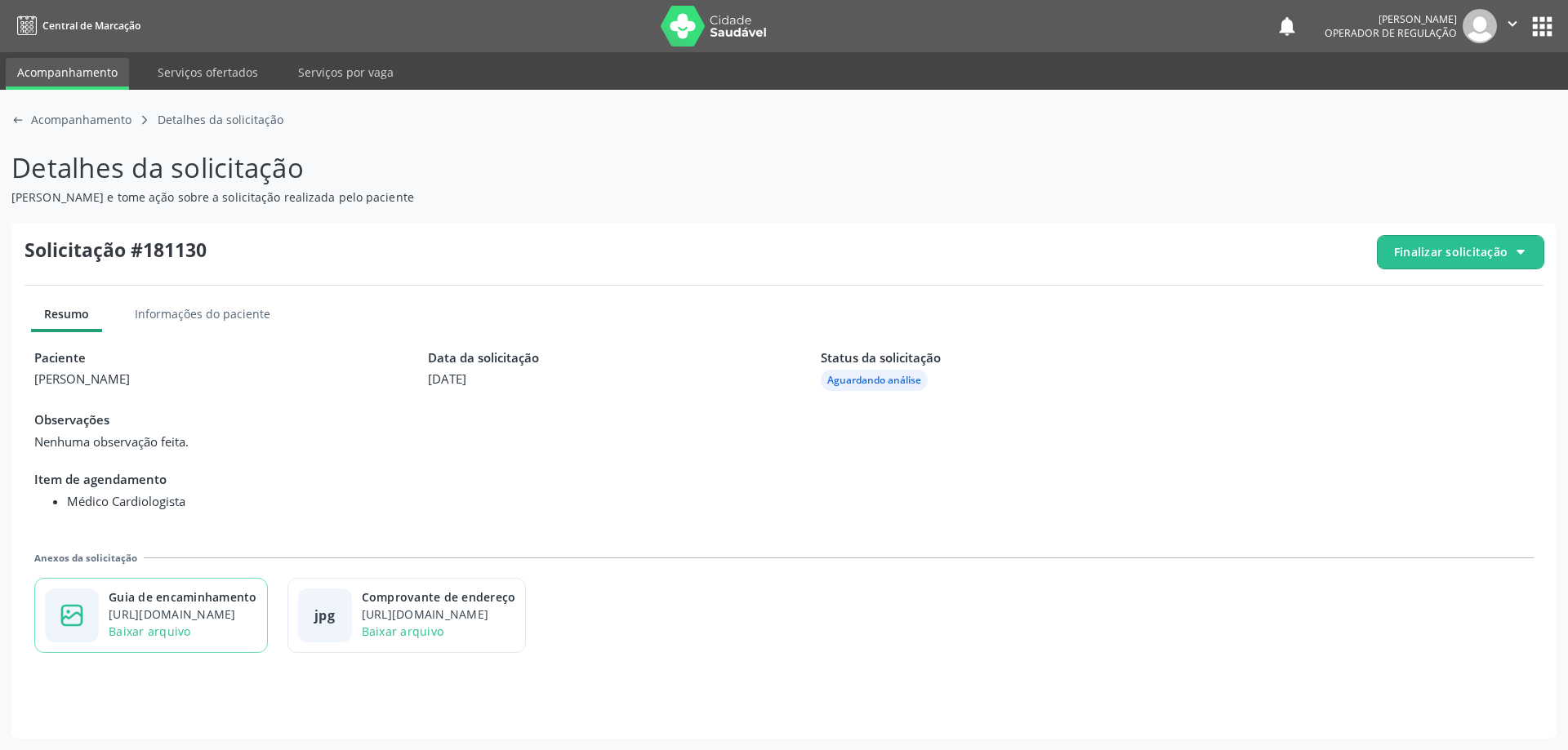
click at [94, 611] on div "image-outline icon" at bounding box center [71, 615] width 54 height 54
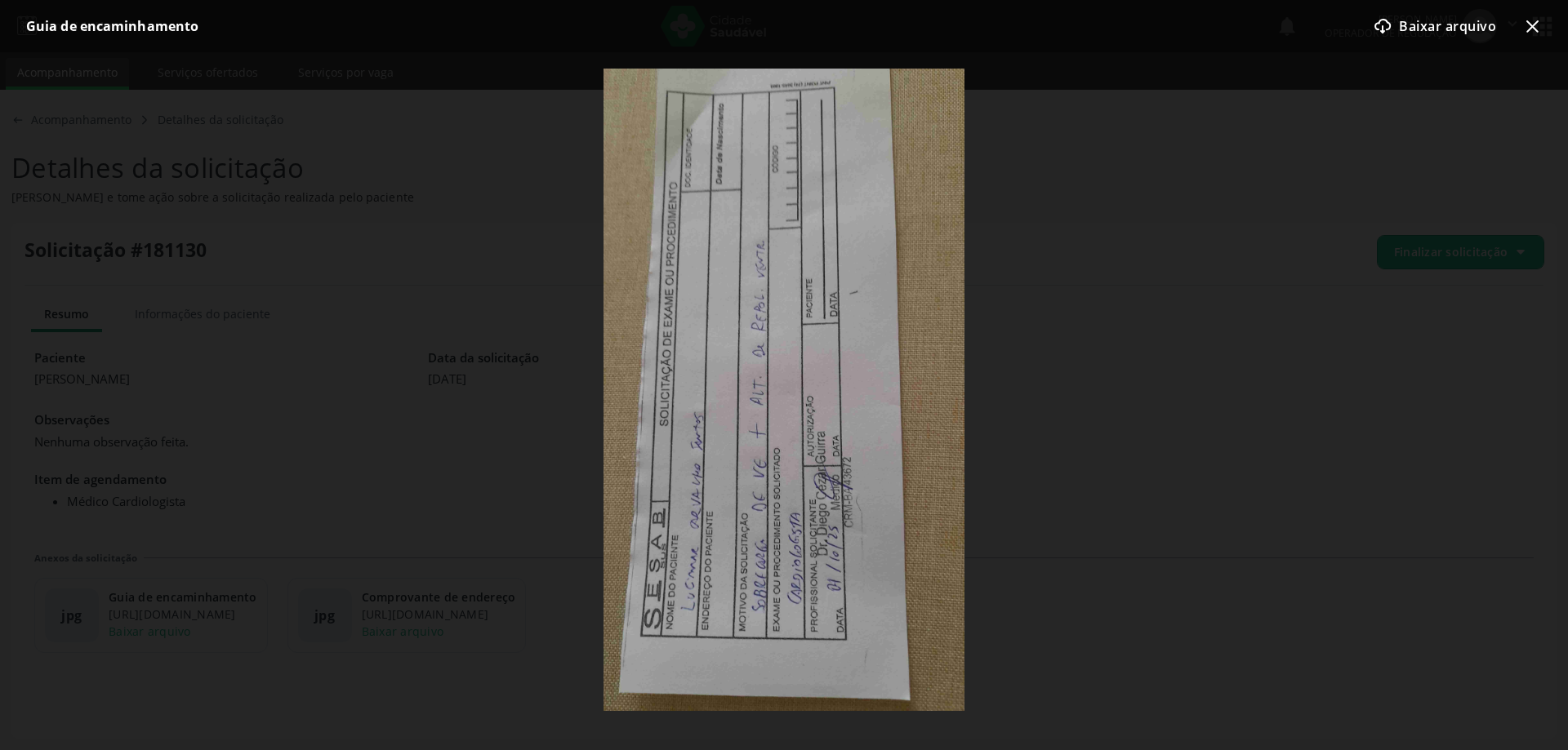
click at [1536, 26] on icon "x-outline icon" at bounding box center [1532, 26] width 20 height 20
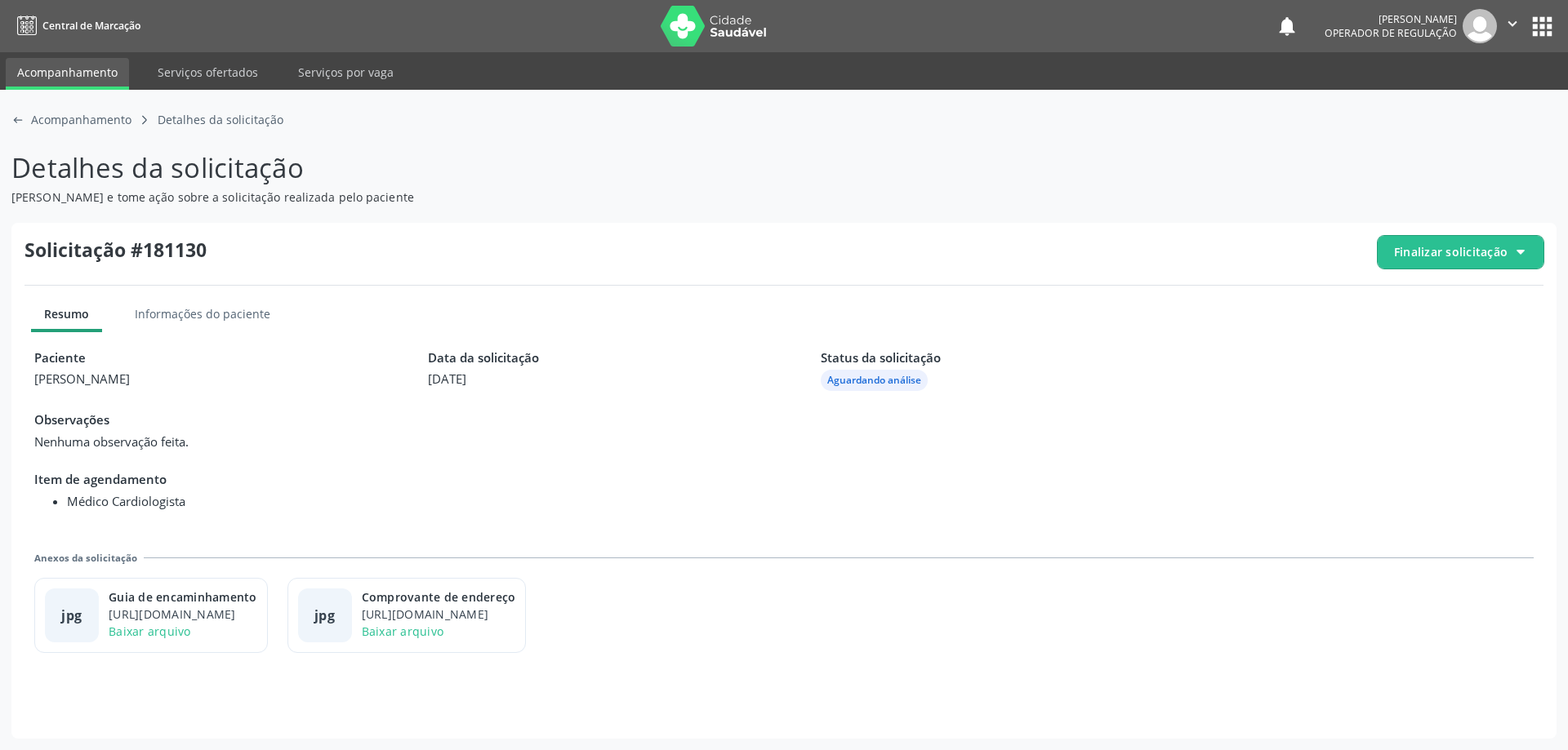
click at [1522, 248] on div at bounding box center [1521, 252] width 13 height 13
click at [1454, 341] on span "Deferir solicitação" at bounding box center [1470, 343] width 103 height 24
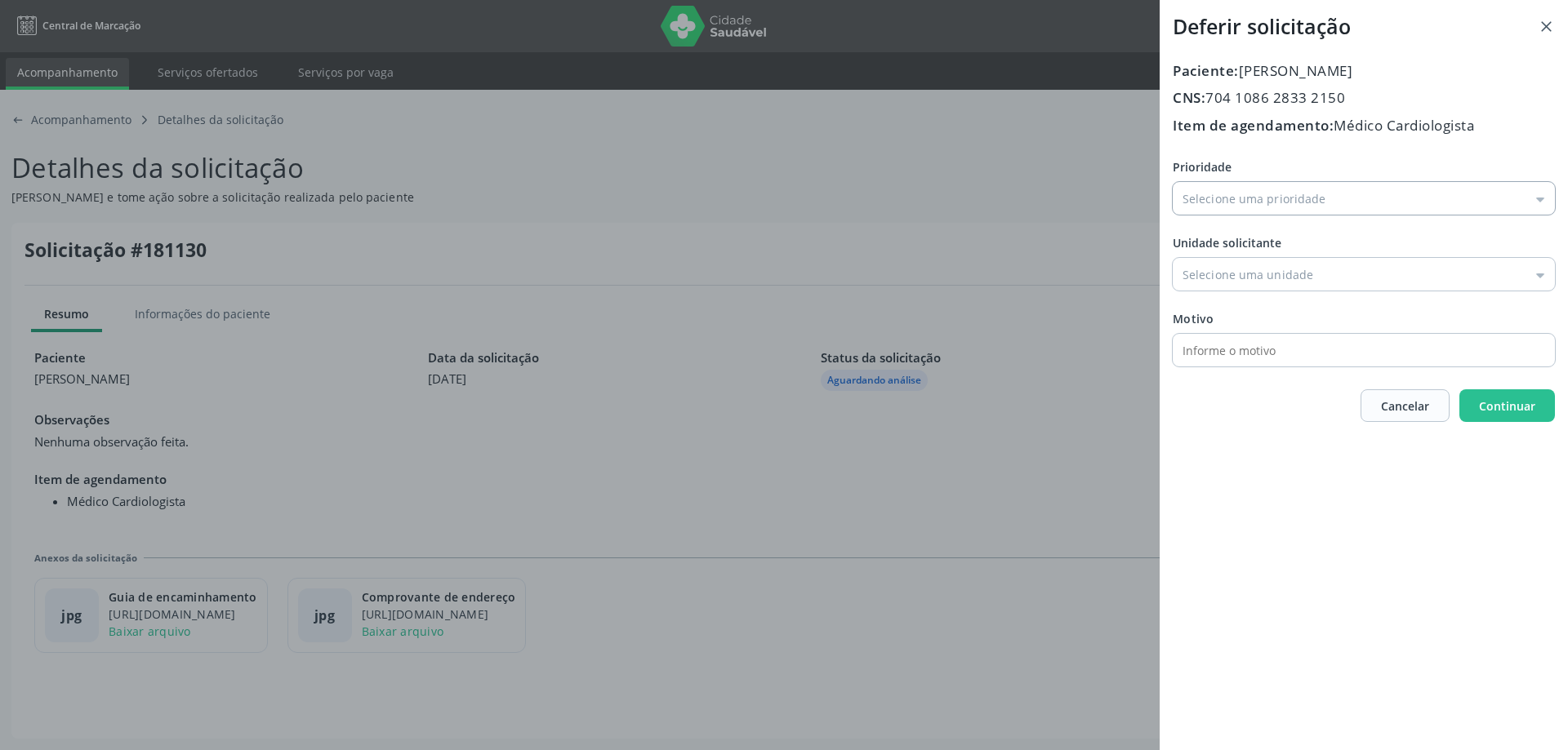
click at [1529, 193] on input "Prioridade" at bounding box center [1364, 198] width 383 height 32
type input "Média Prioridade"
click at [1263, 270] on div "Prioridade Média Prioridade Baixa Prioridade Média Prioridade Alta Prioridade U…" at bounding box center [1364, 262] width 383 height 208
click at [1538, 266] on input "Prioridade" at bounding box center [1364, 274] width 383 height 32
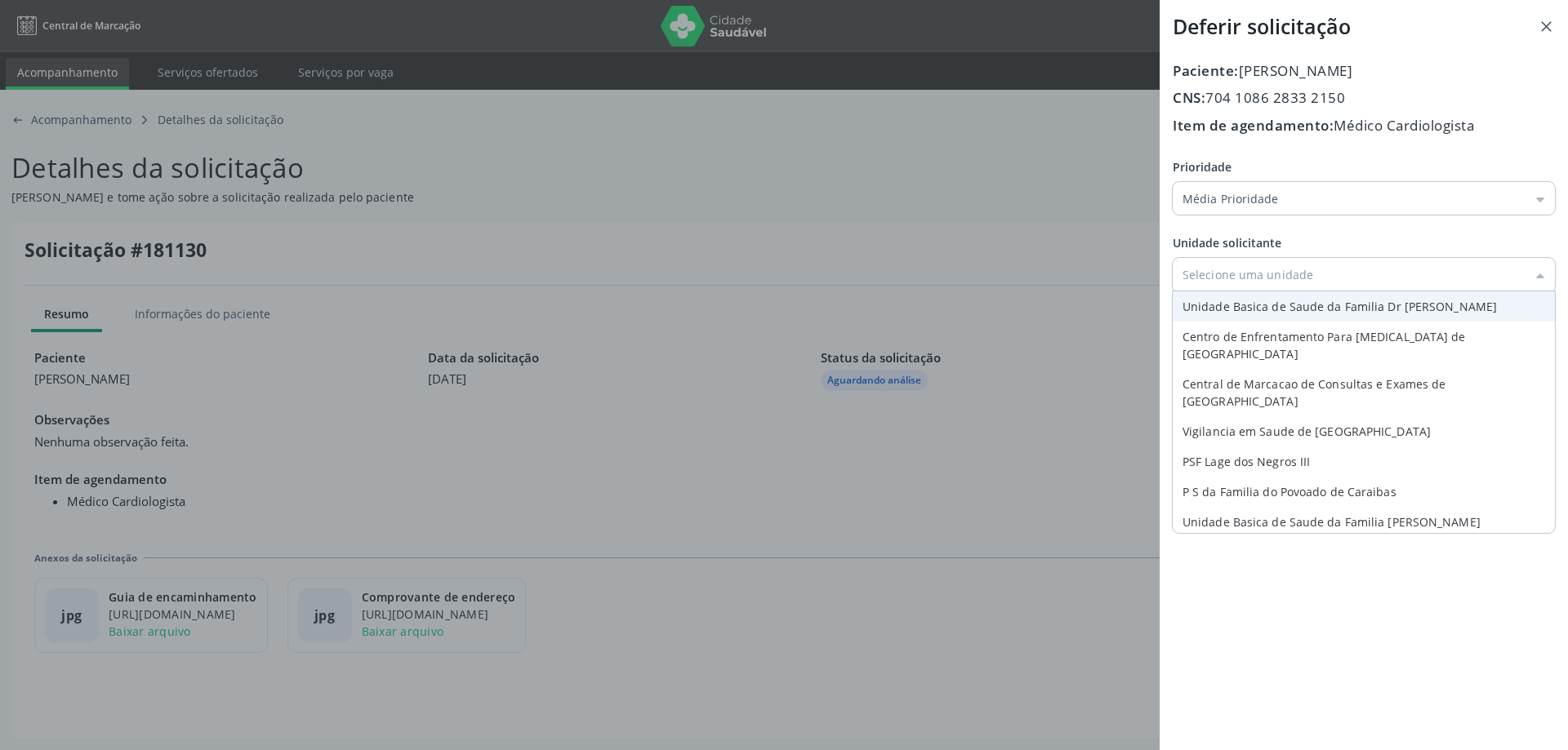
type input "Unidade Basica de Saude da Familia Dr [PERSON_NAME]"
click at [1376, 316] on div "Prioridade Média Prioridade Baixa Prioridade Média Prioridade Alta Prioridade U…" at bounding box center [1364, 262] width 383 height 208
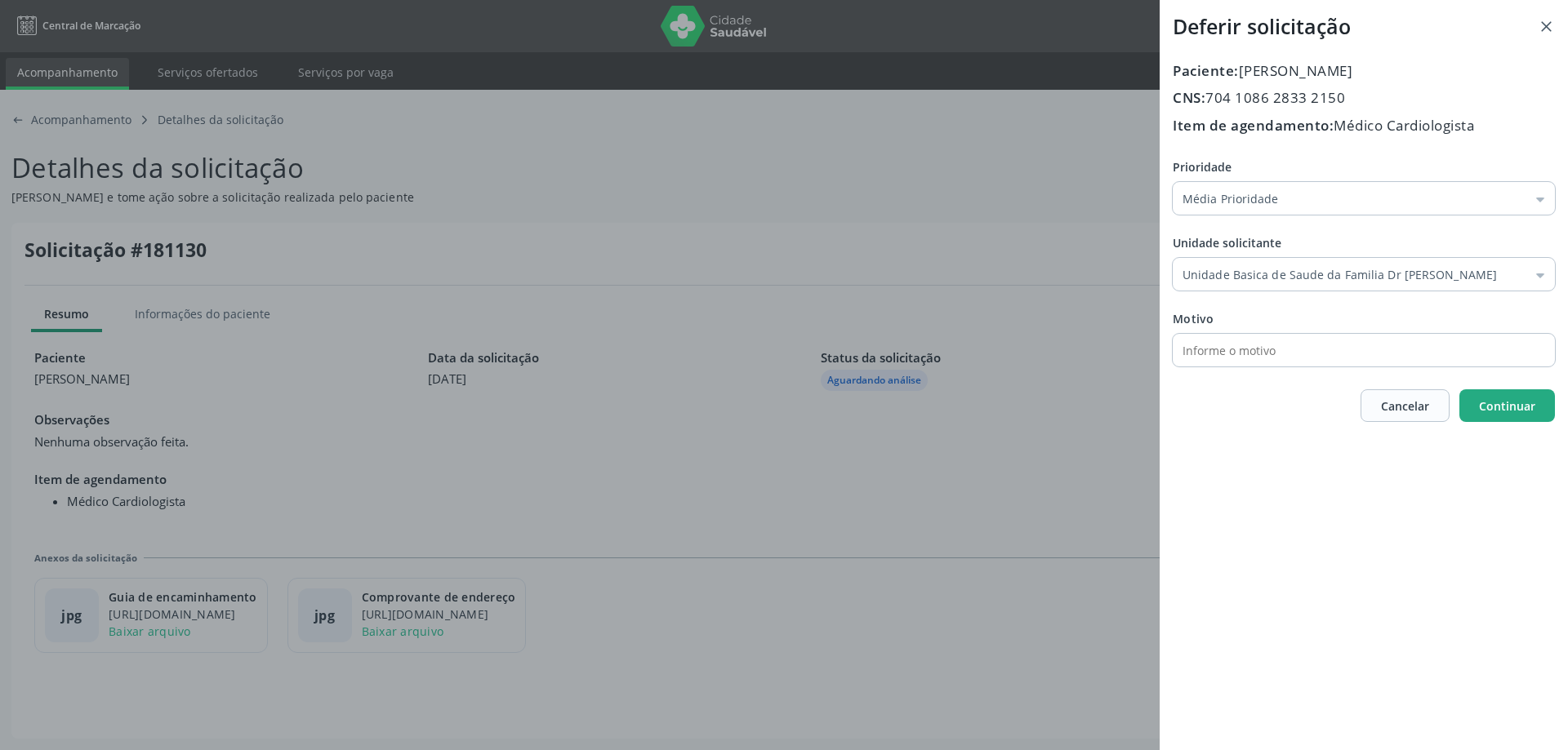
click at [1506, 404] on span "Continuar" at bounding box center [1508, 406] width 56 height 16
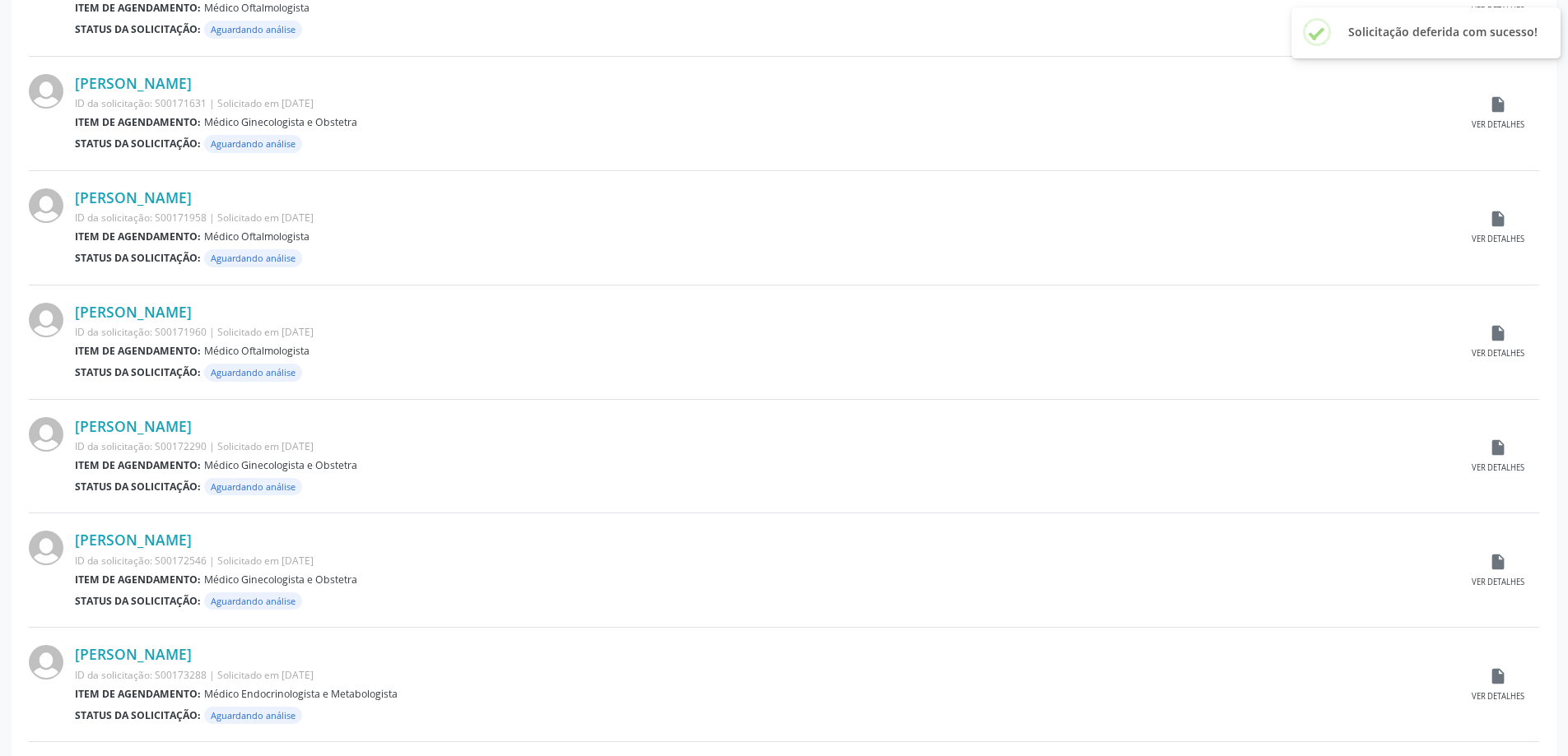
scroll to position [1474, 0]
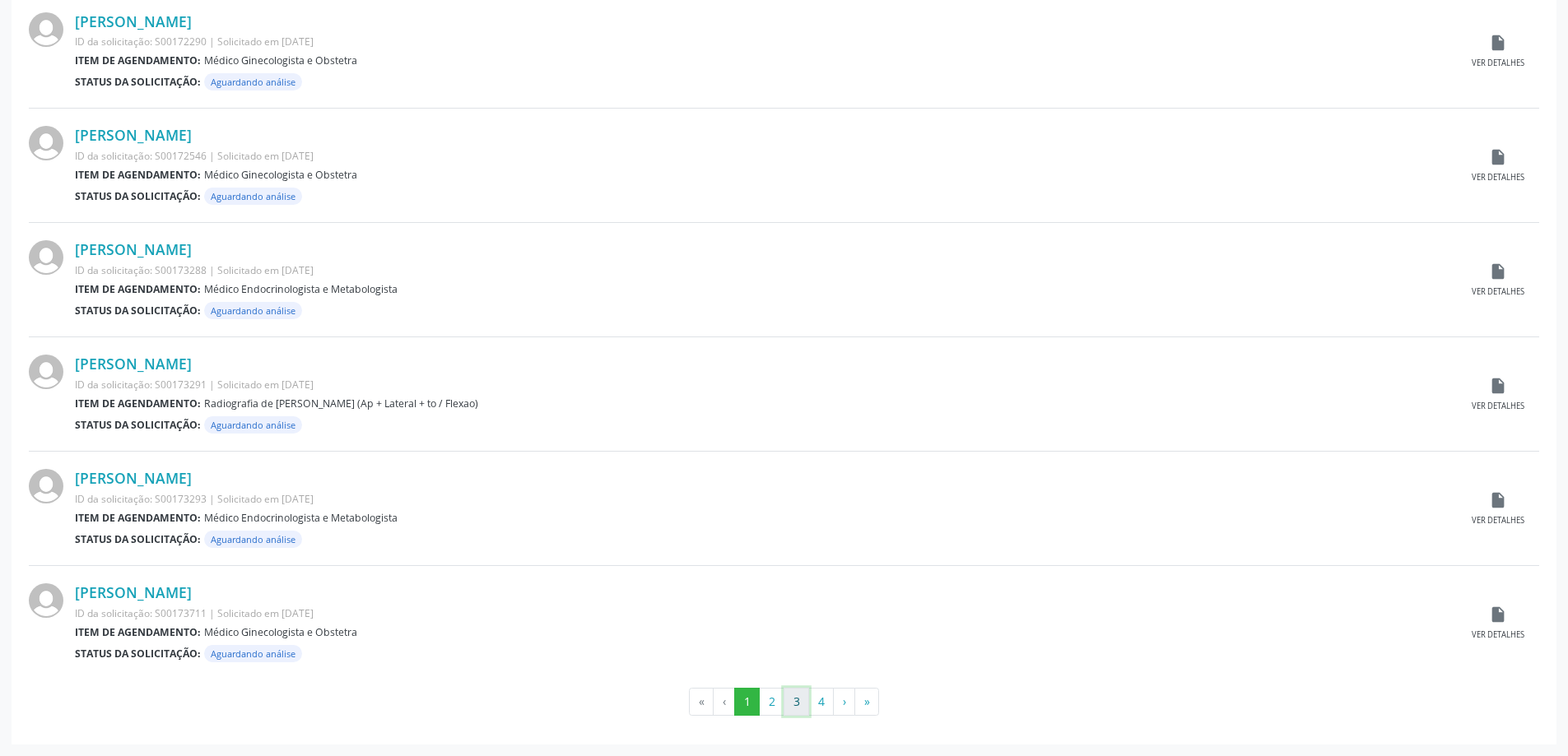
click at [800, 701] on button "3" at bounding box center [796, 702] width 26 height 28
click at [823, 703] on button "4" at bounding box center [820, 702] width 26 height 28
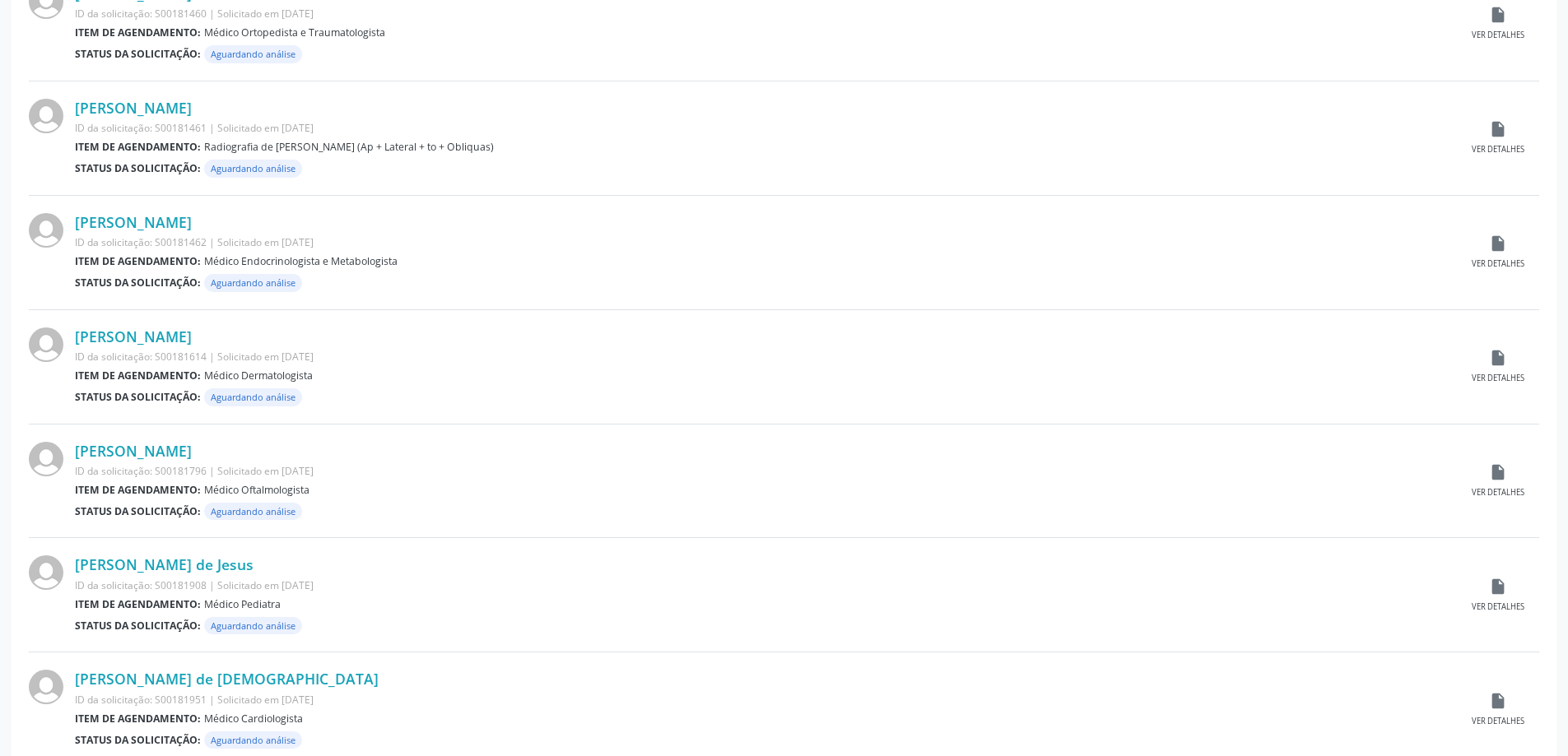
scroll to position [1152, 0]
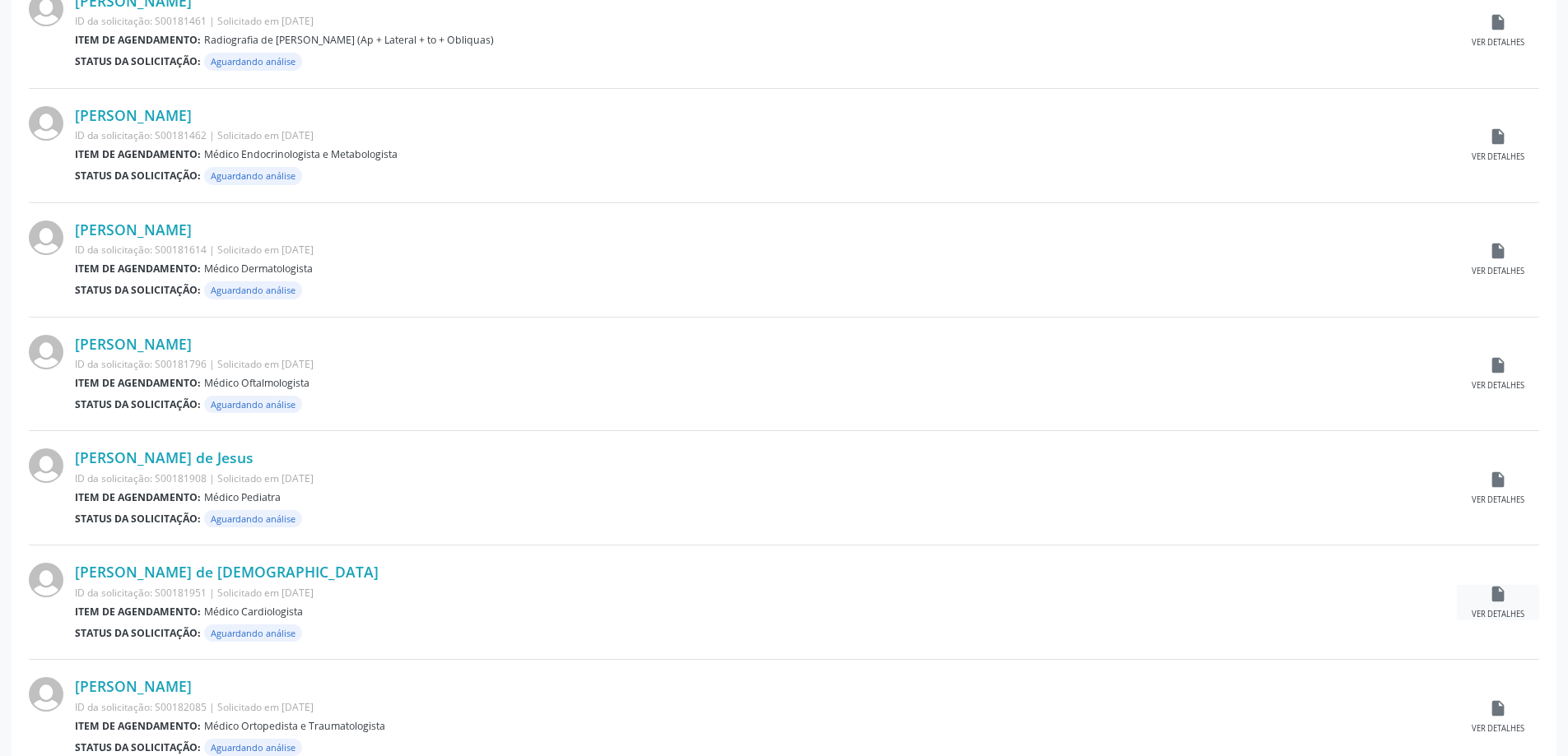
click at [1505, 606] on div "insert_drive_file Ver detalhes" at bounding box center [1497, 602] width 83 height 35
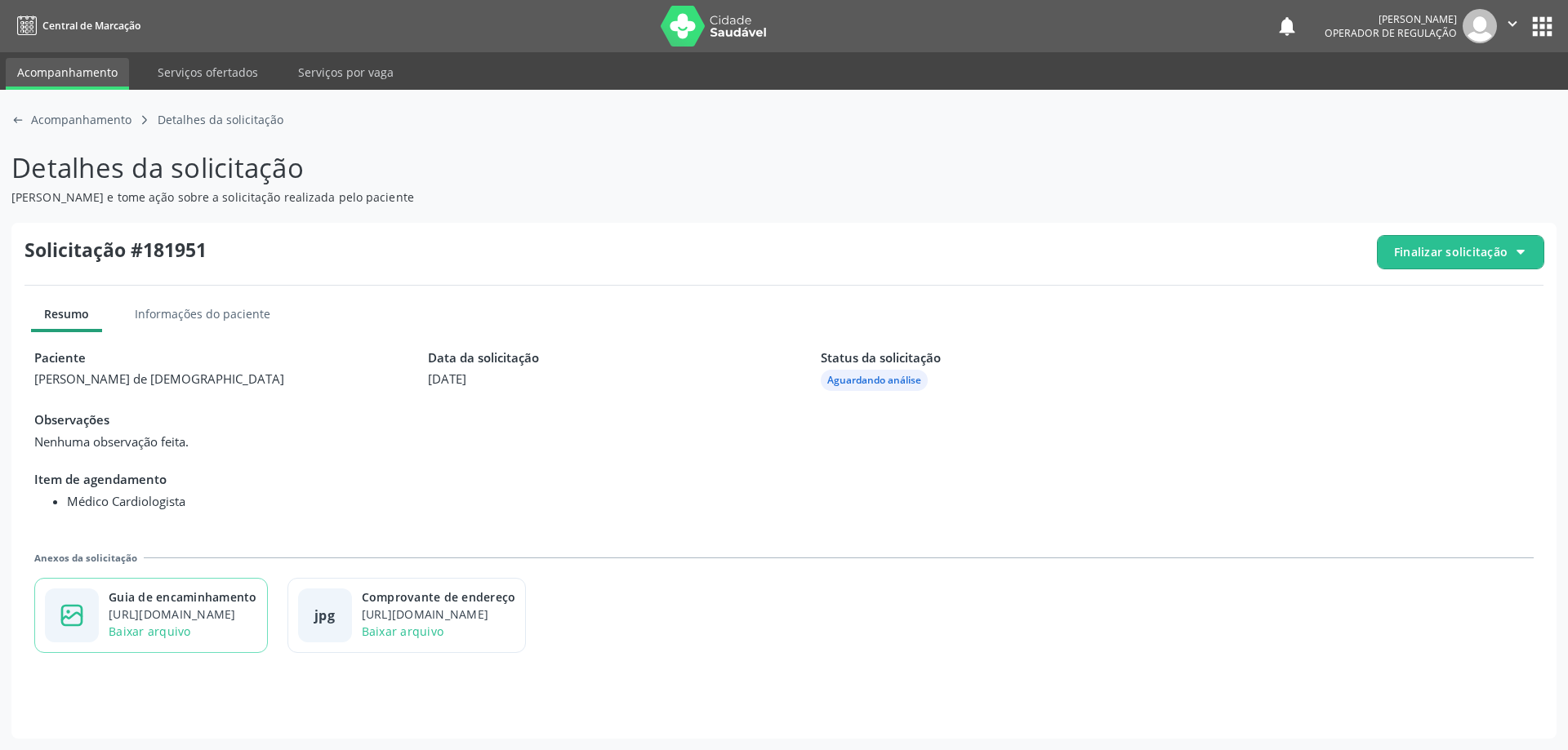
click at [229, 601] on div "Guia de encaminhamento" at bounding box center [182, 597] width 148 height 17
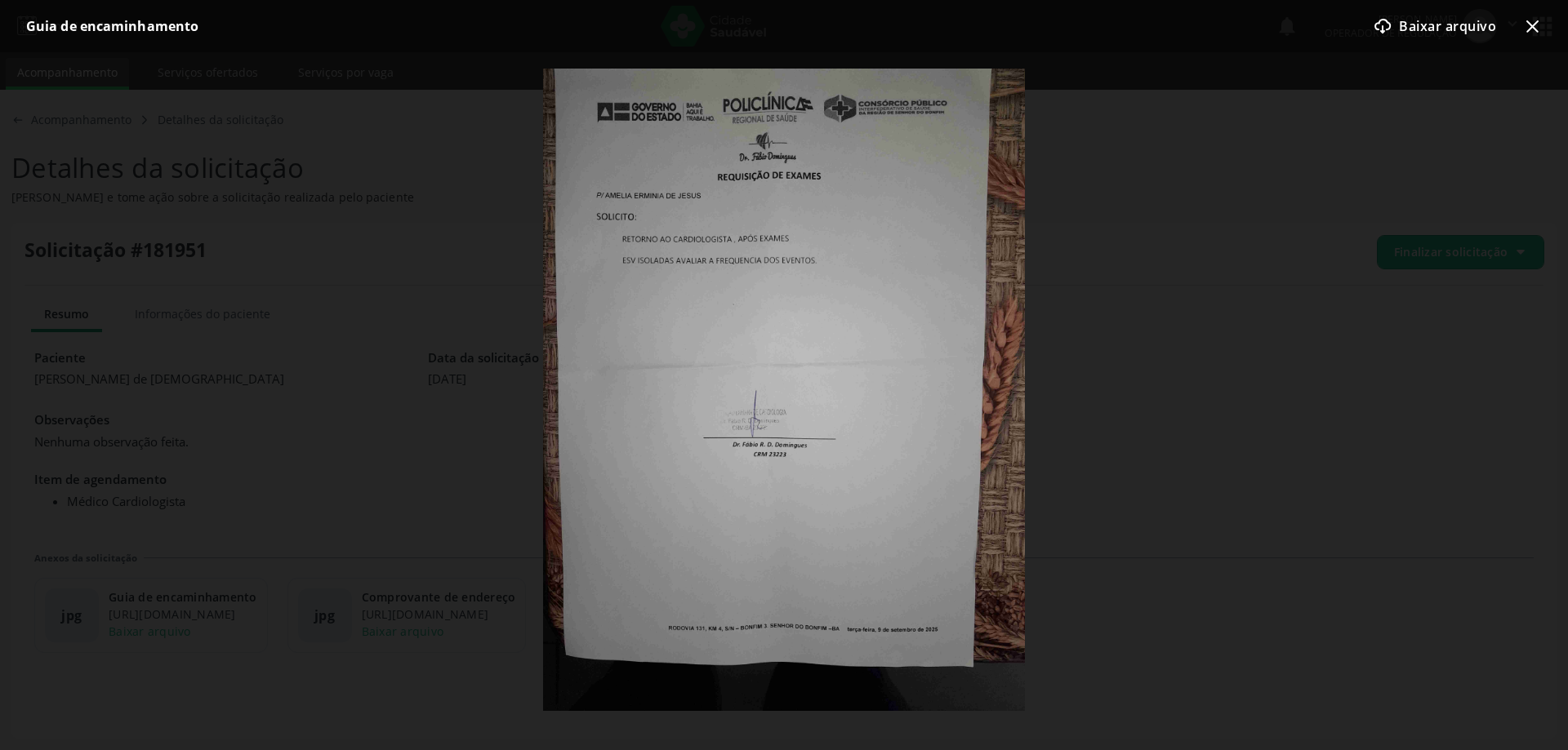
click at [1532, 24] on icon "x-outline icon" at bounding box center [1532, 26] width 20 height 20
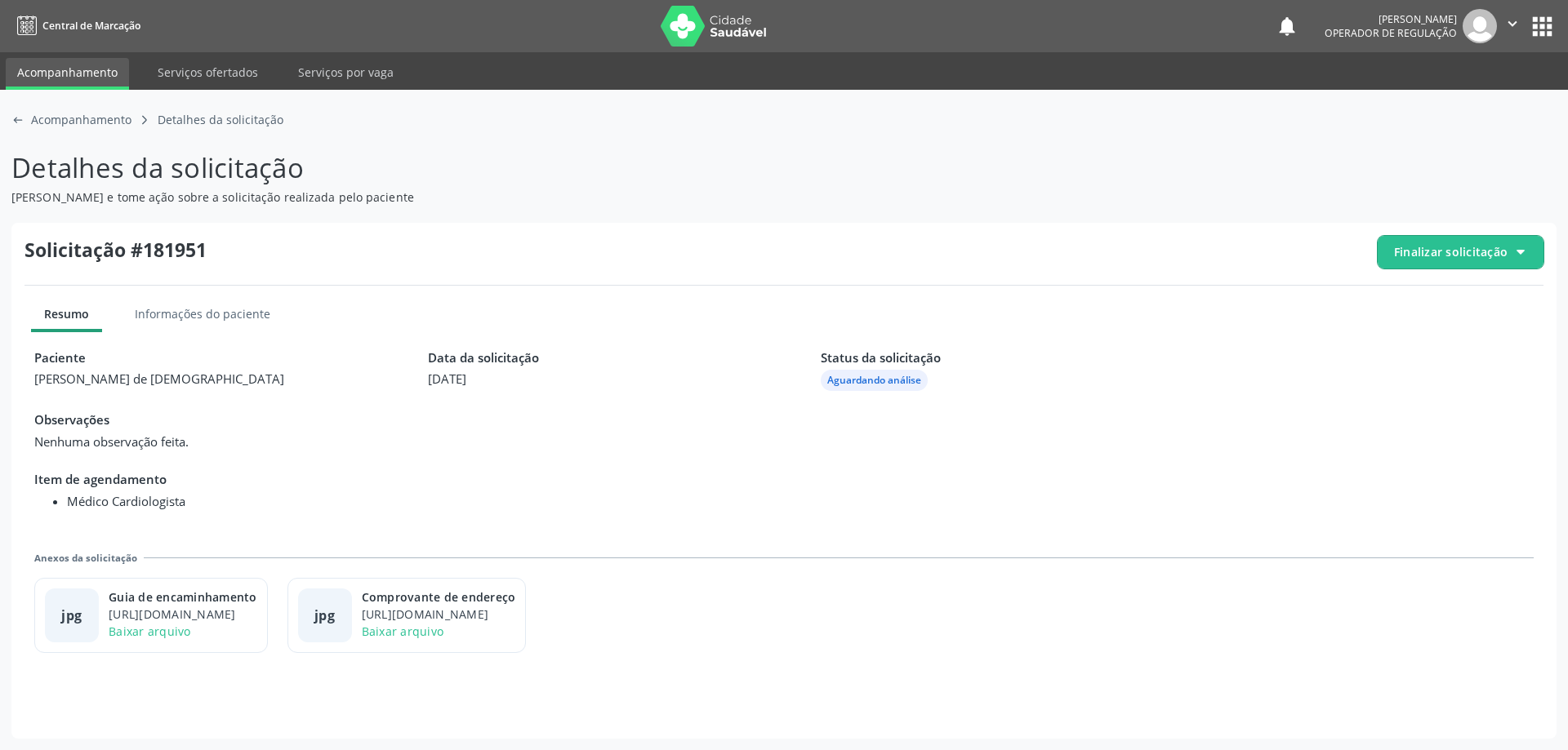
click at [1517, 248] on div at bounding box center [1521, 252] width 13 height 13
click at [1455, 300] on span "Cancelar solicitação" at bounding box center [1475, 300] width 113 height 24
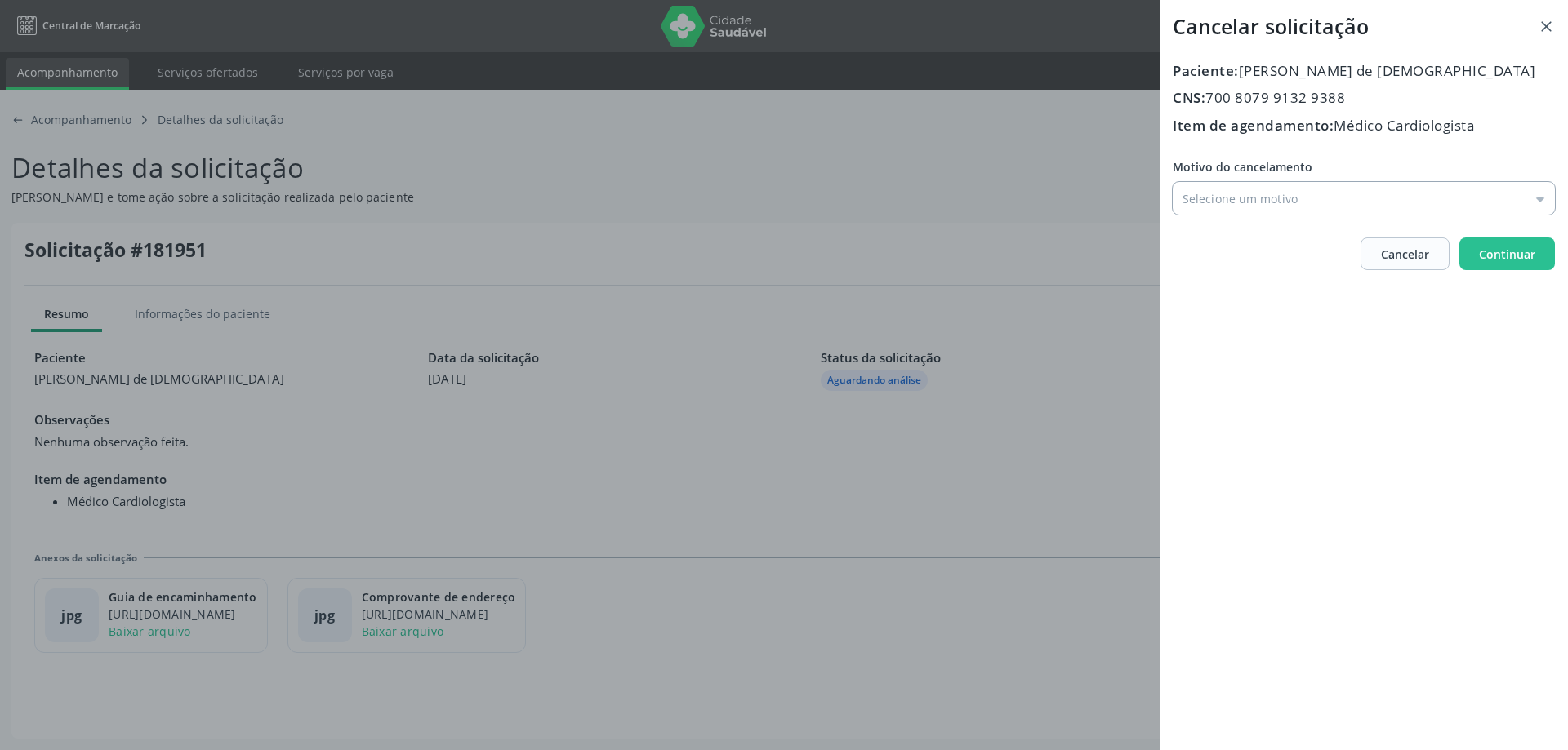
click at [1546, 205] on input "Motivo do cancelamento" at bounding box center [1364, 198] width 383 height 32
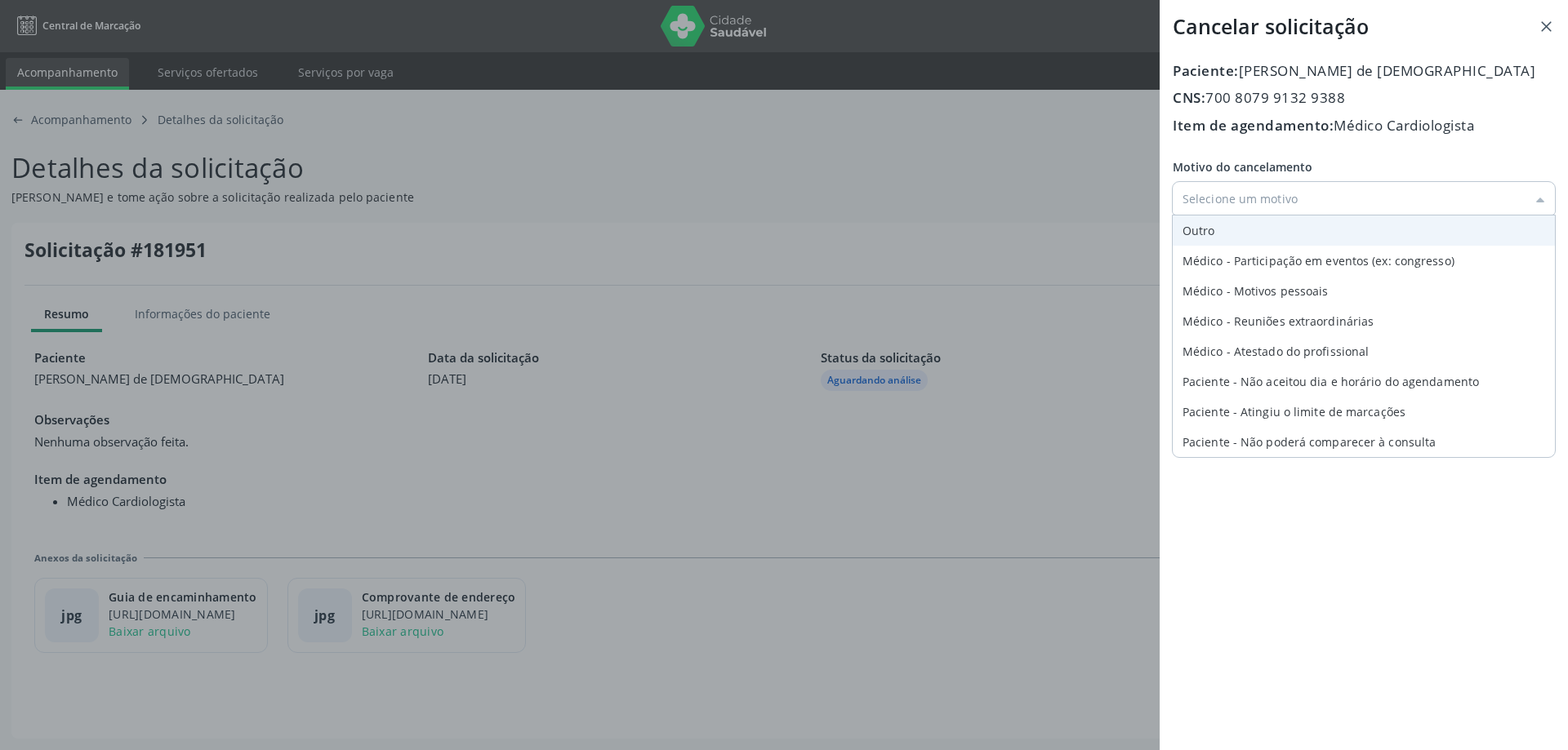
type input "Outro"
click at [1229, 214] on div "Motivo do cancelamento Outro Outro Médico - Participação em eventos (ex: congre…" at bounding box center [1364, 186] width 383 height 56
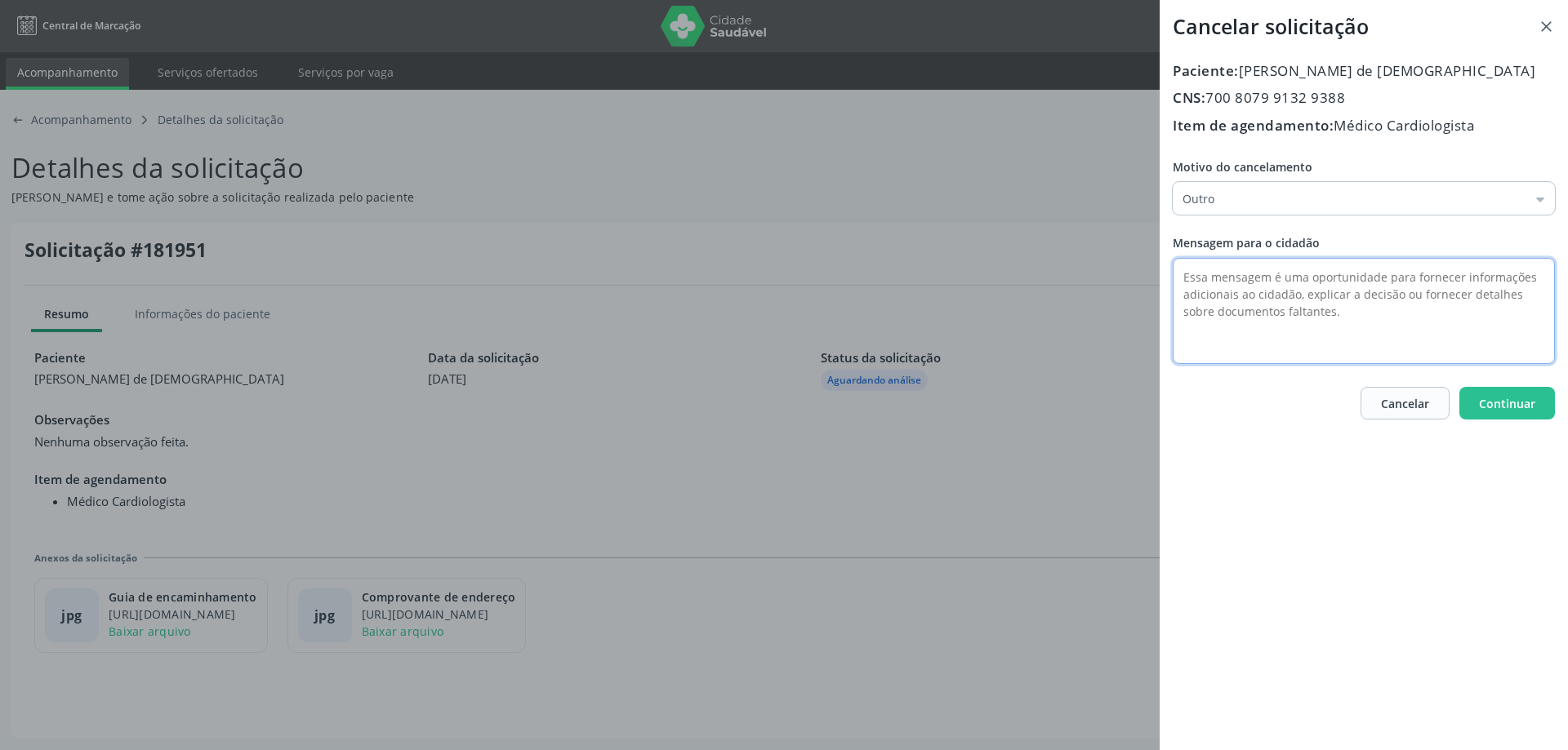
click at [1241, 285] on textarea at bounding box center [1364, 311] width 383 height 106
type textarea "retorno é pra policlinica de Bonfim."
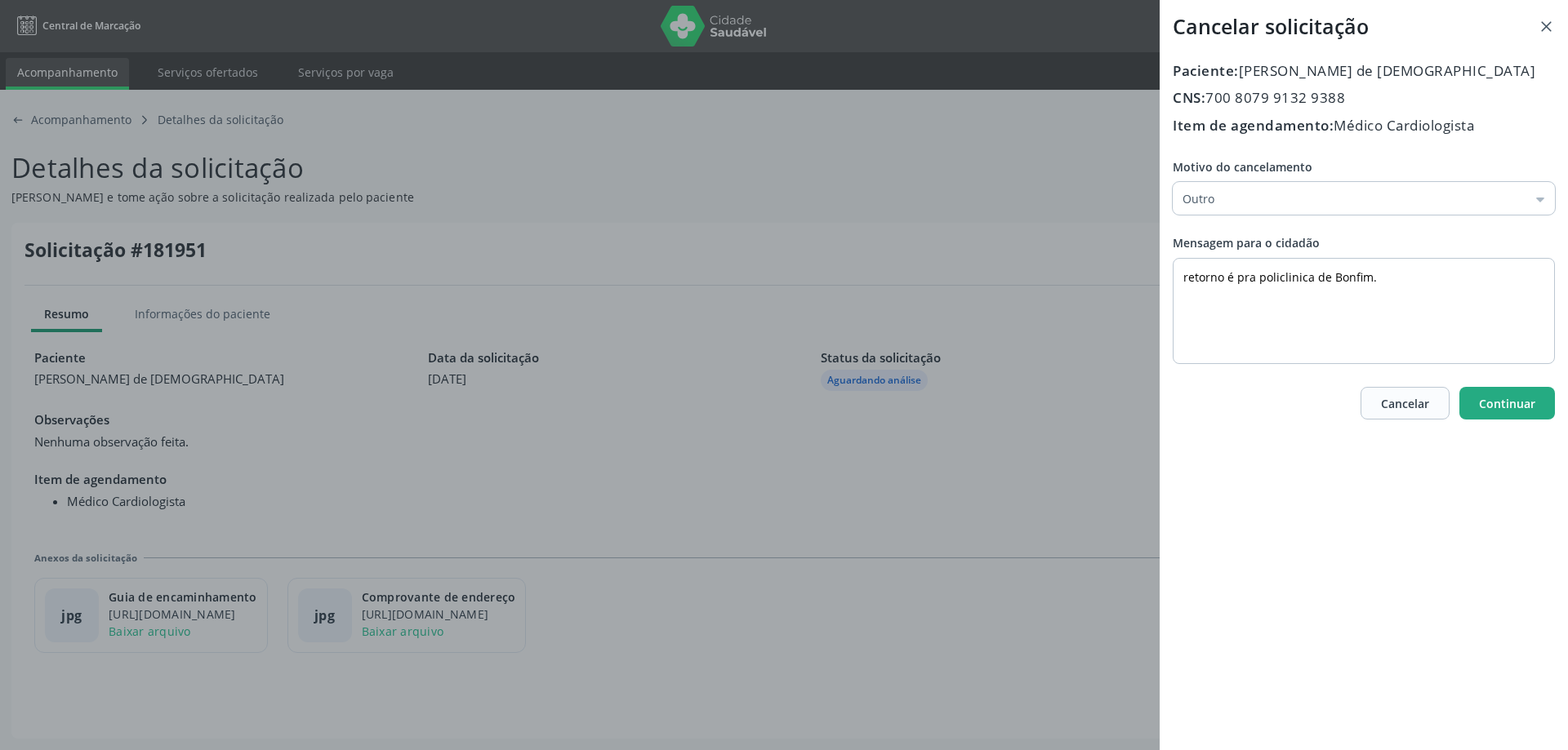
click at [1486, 406] on span "Continuar" at bounding box center [1508, 403] width 56 height 16
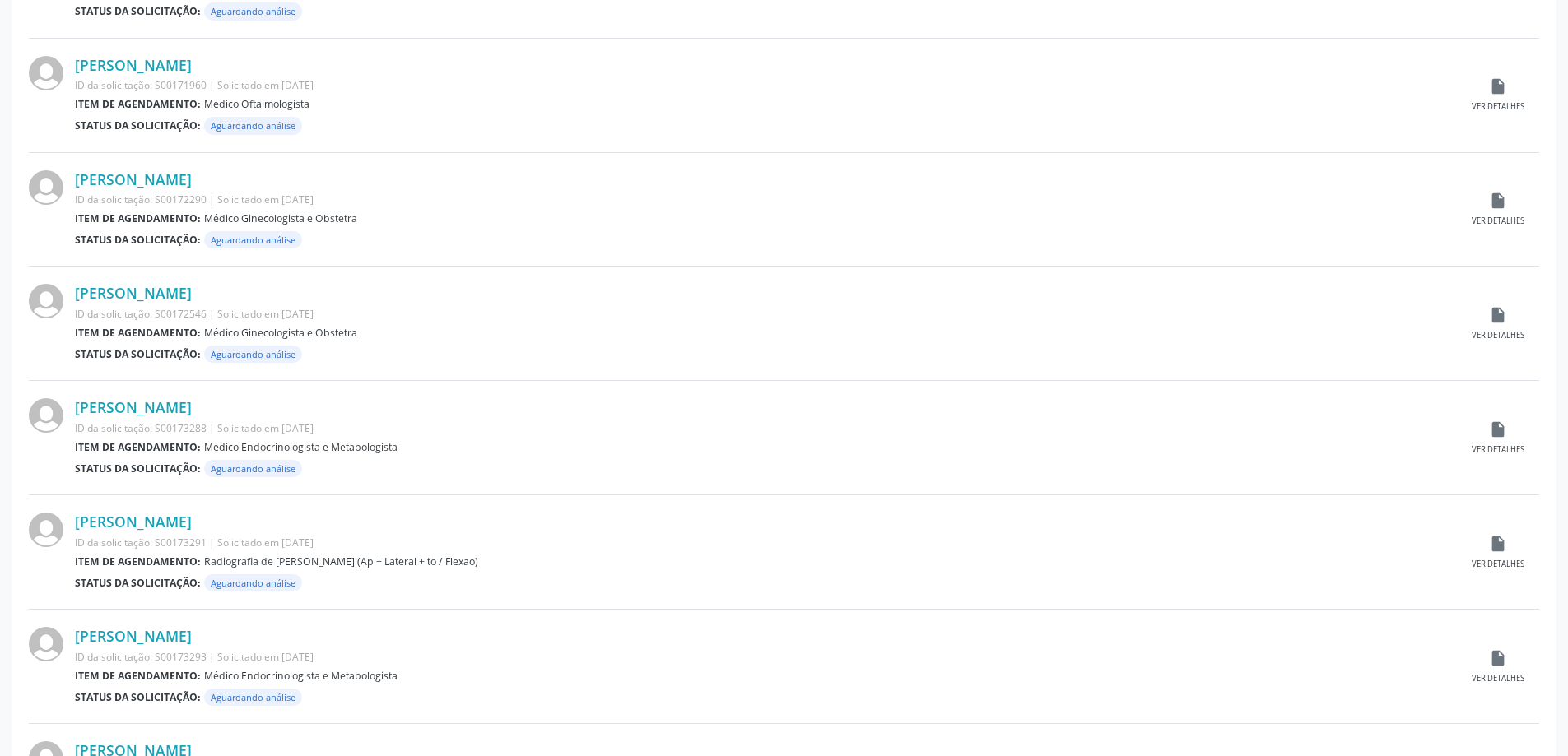
scroll to position [1474, 0]
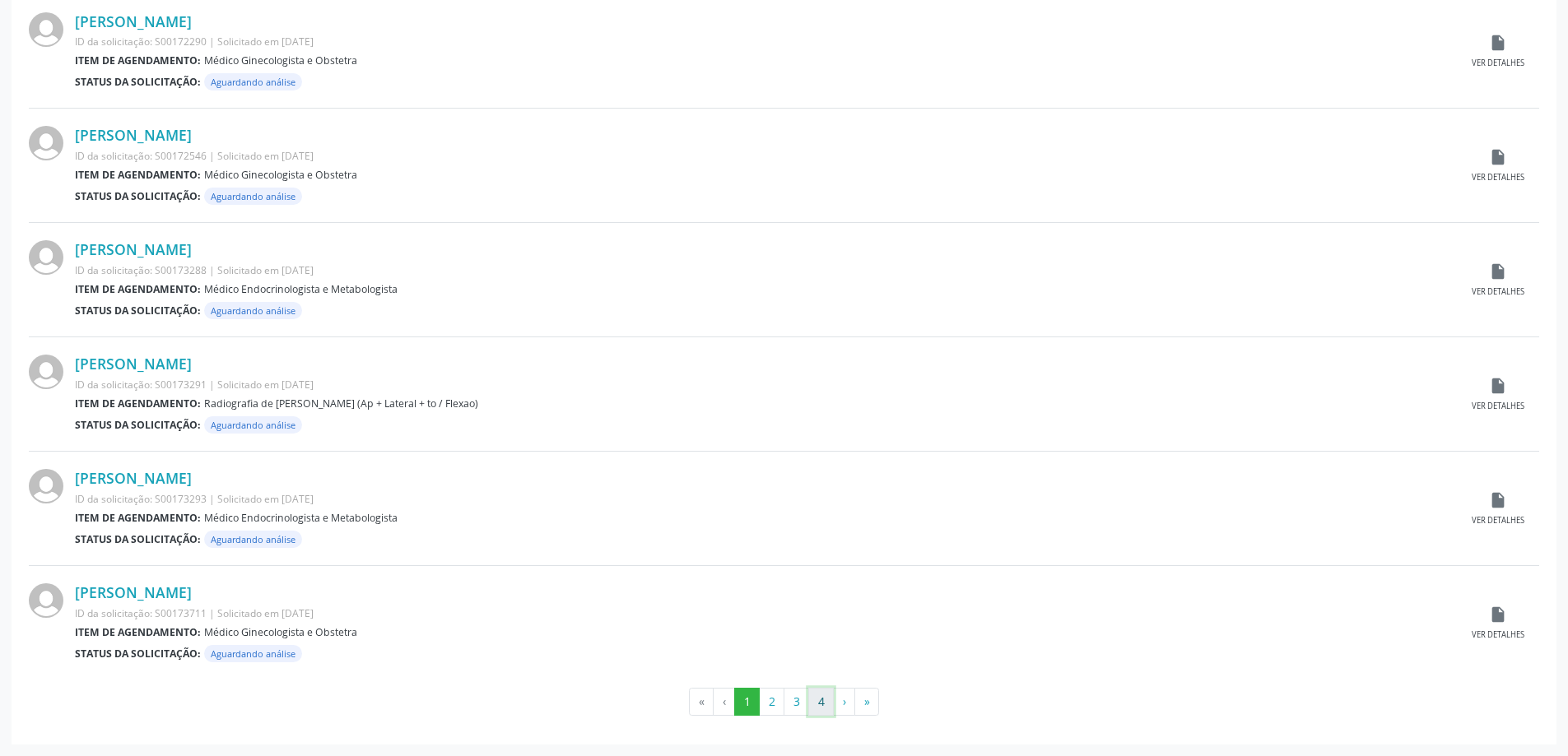
click at [823, 707] on button "4" at bounding box center [820, 702] width 26 height 28
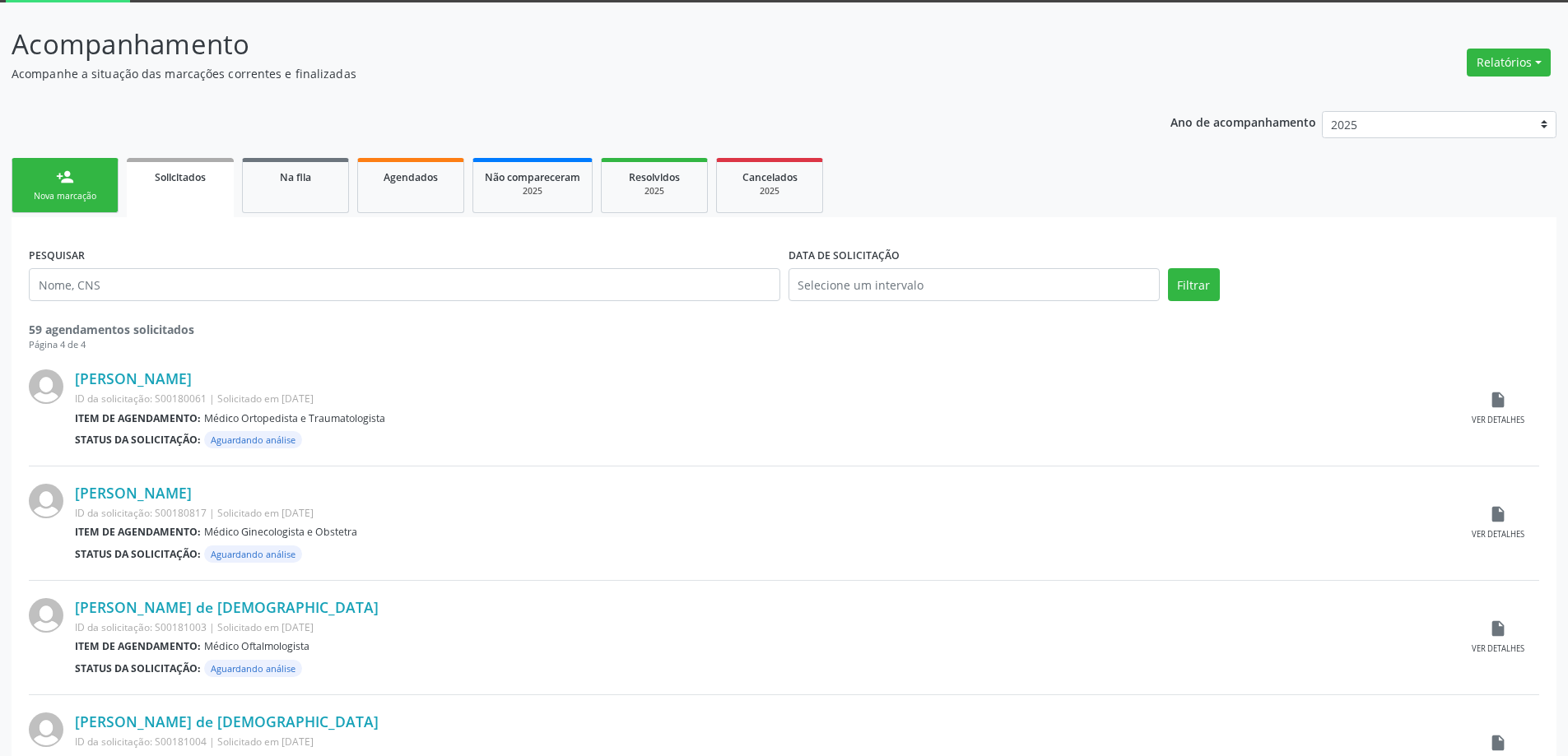
scroll to position [0, 0]
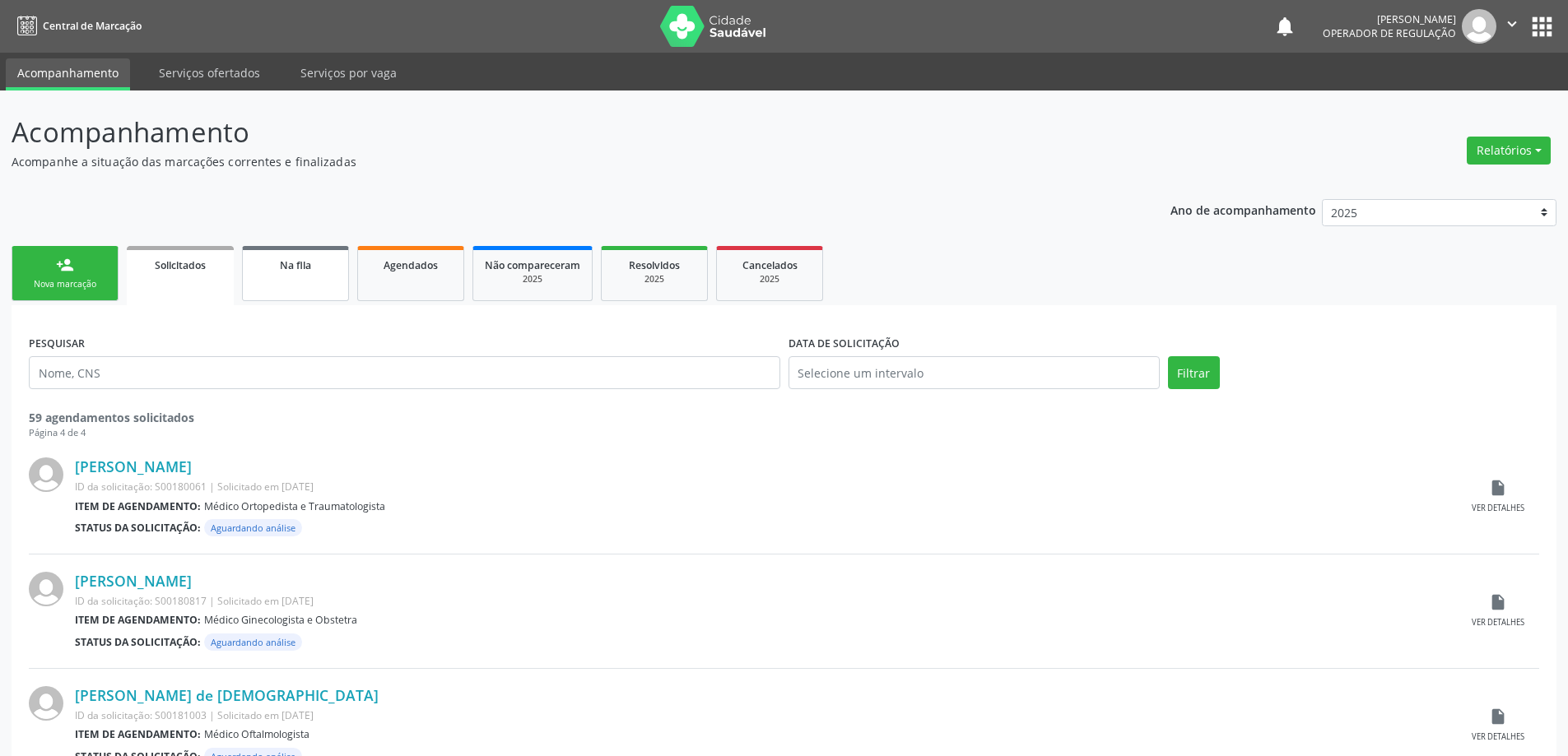
click at [317, 275] on link "Na fila" at bounding box center [295, 274] width 107 height 55
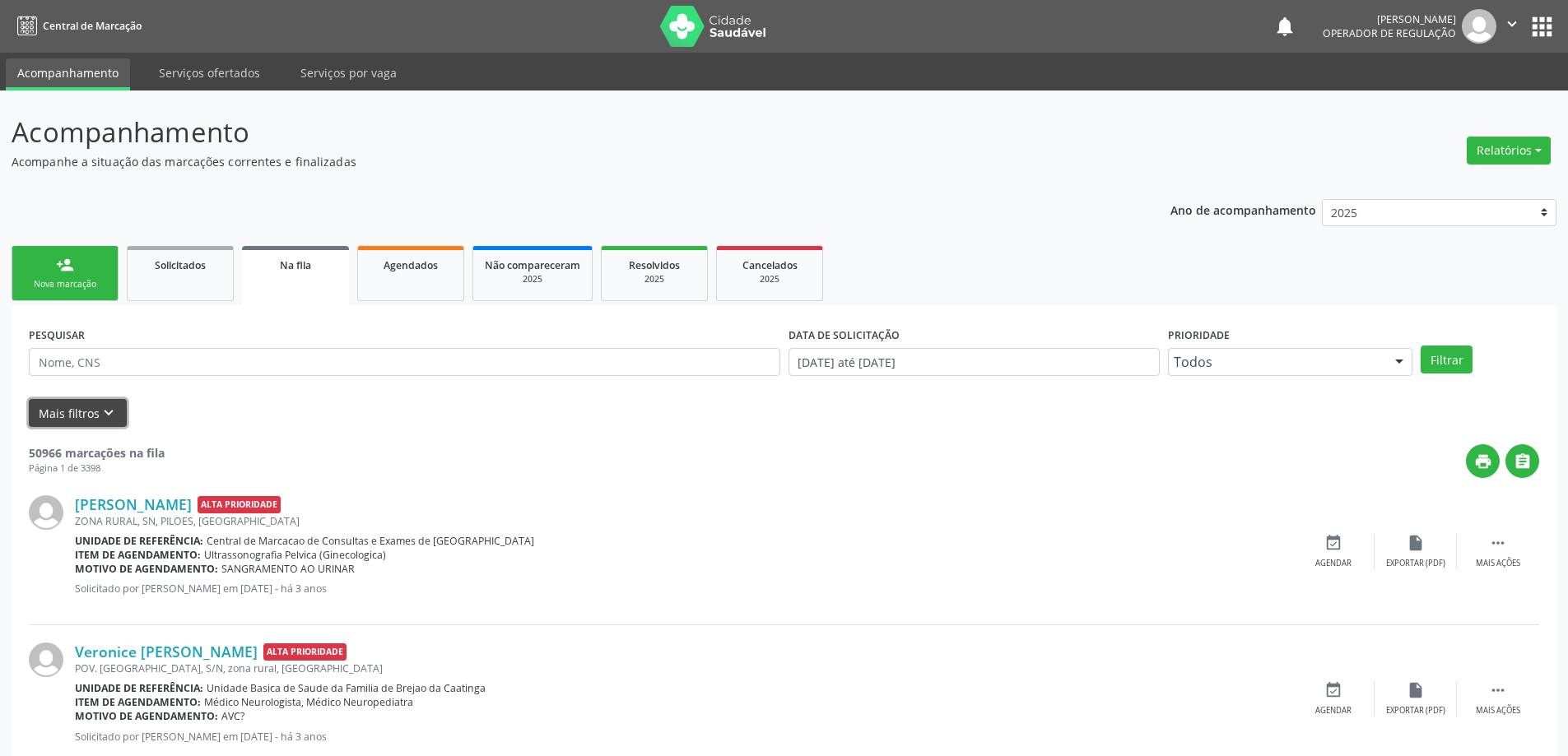
click at [103, 405] on icon "keyboard_arrow_down" at bounding box center [108, 413] width 18 height 18
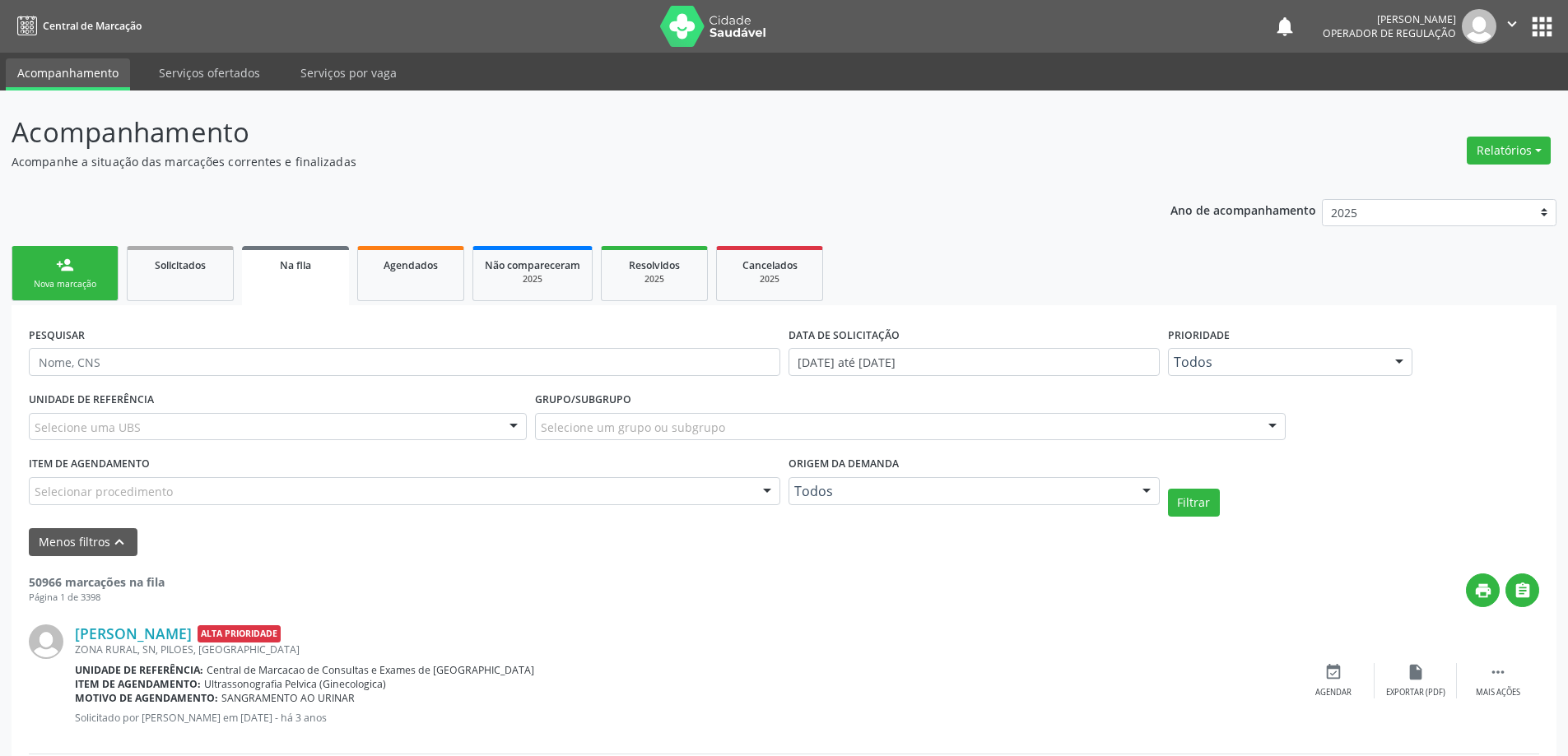
click at [1152, 489] on div at bounding box center [1147, 492] width 25 height 28
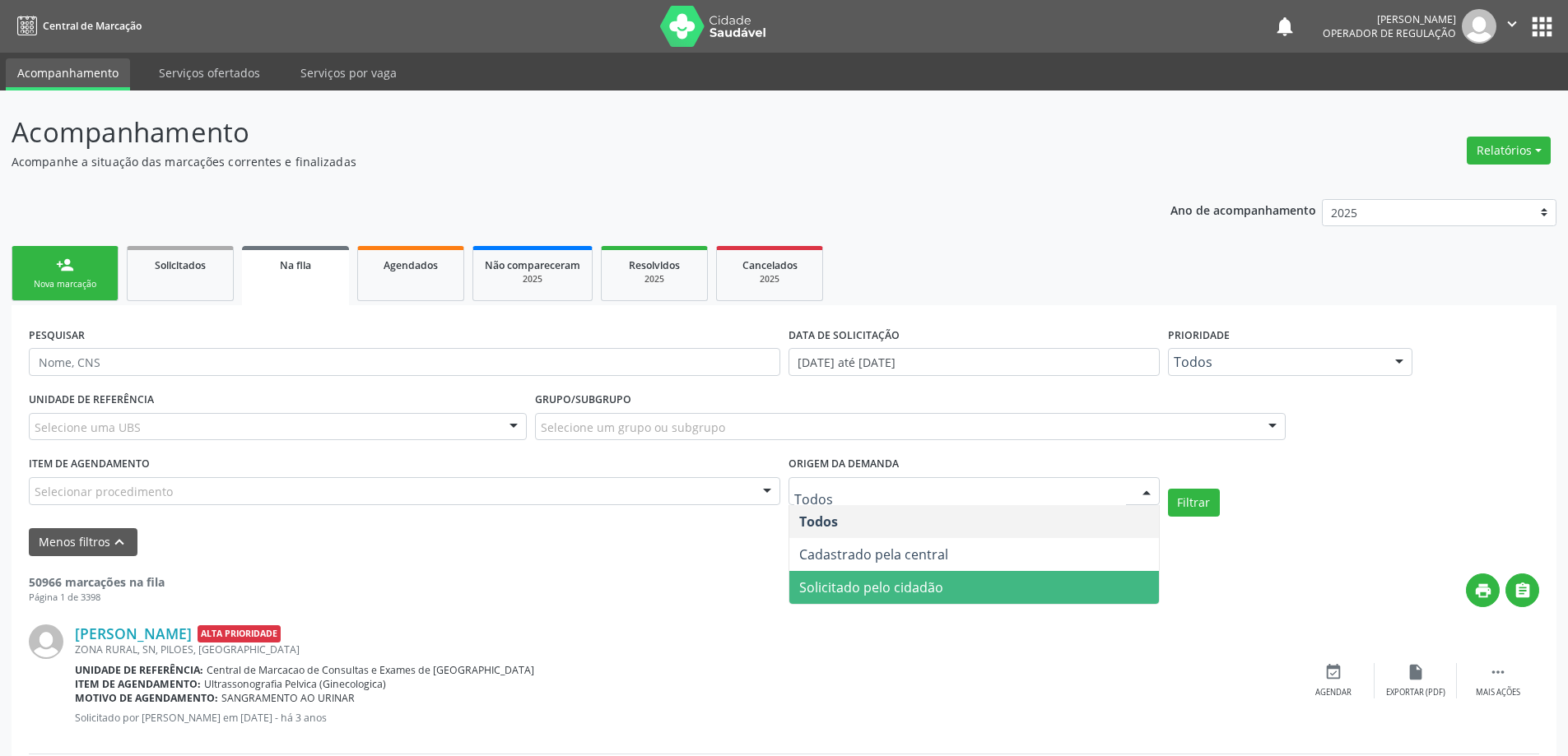
click at [917, 587] on span "Solicitado pelo cidadão" at bounding box center [871, 587] width 144 height 18
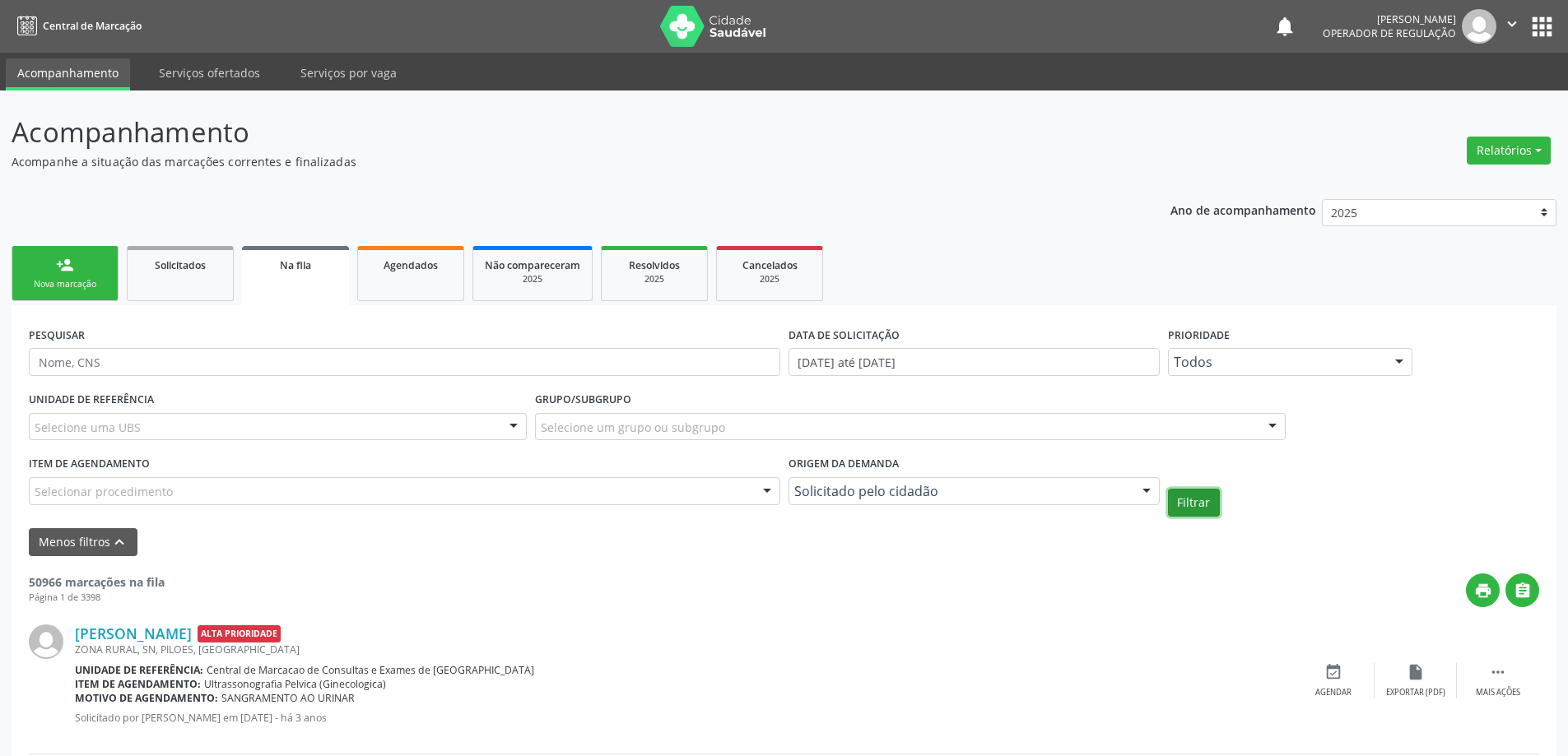
click at [1193, 510] on button "Filtrar" at bounding box center [1193, 503] width 52 height 28
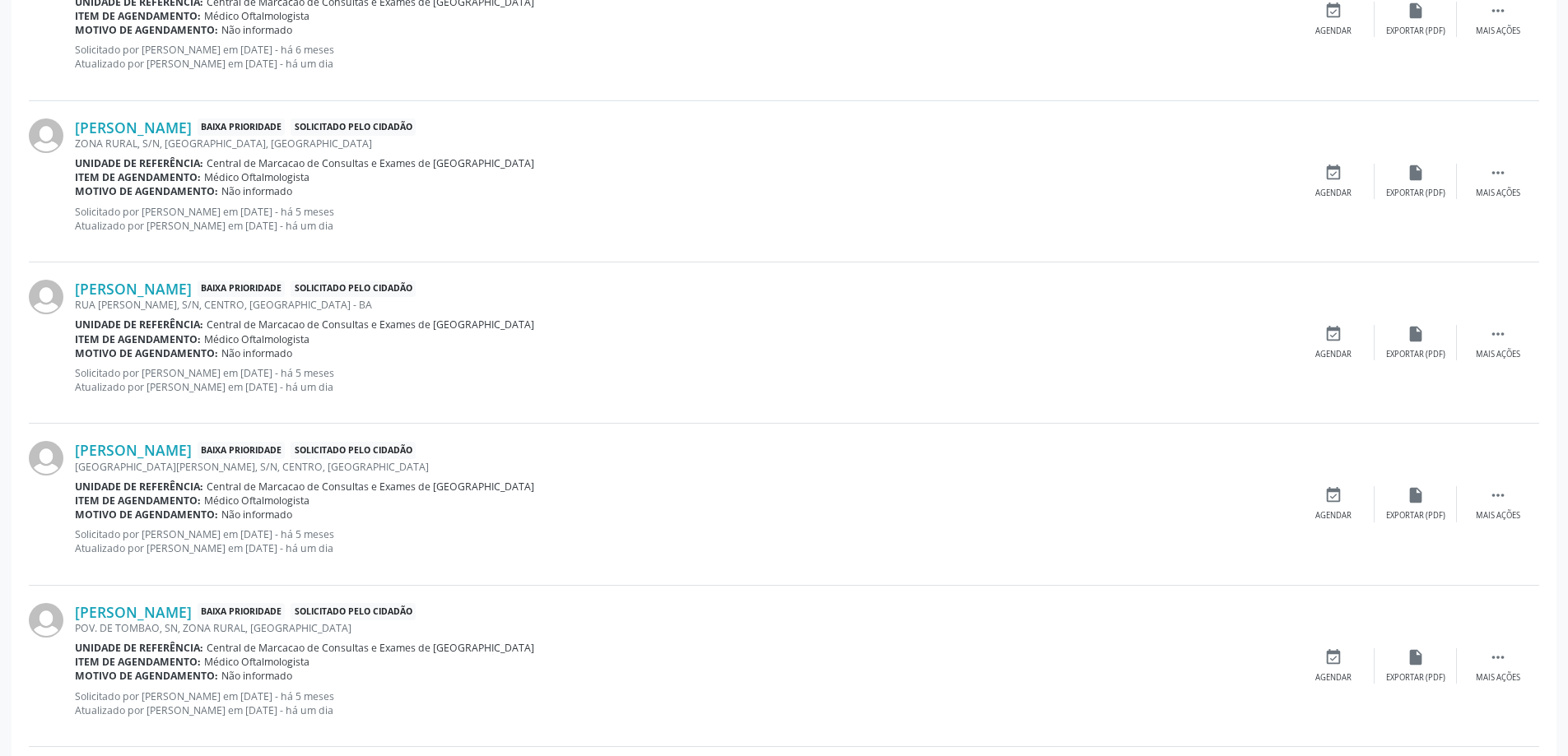
scroll to position [1993, 0]
